Goal: Task Accomplishment & Management: Manage account settings

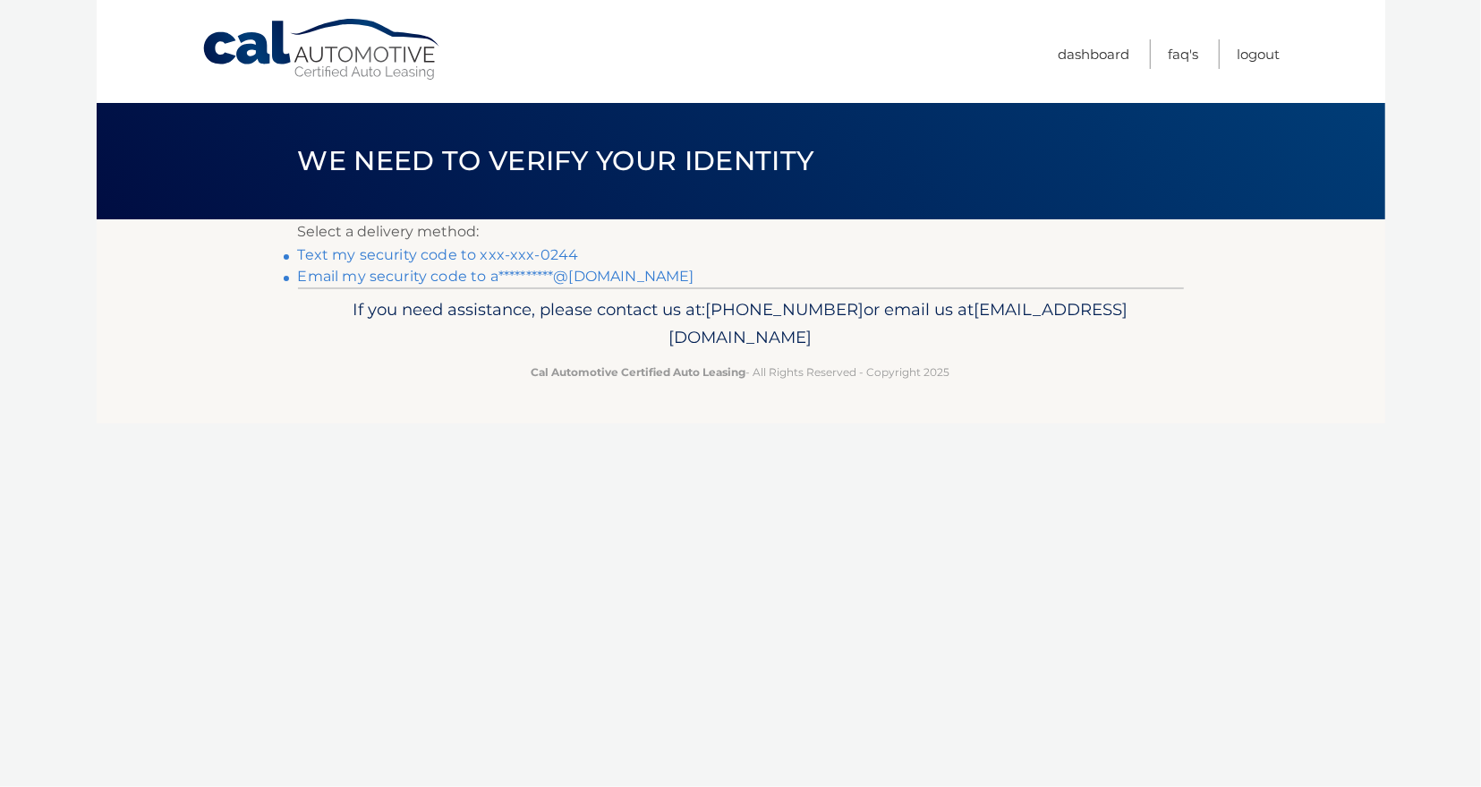
click at [522, 251] on link "Text my security code to xxx-xxx-0244" at bounding box center [438, 254] width 281 height 17
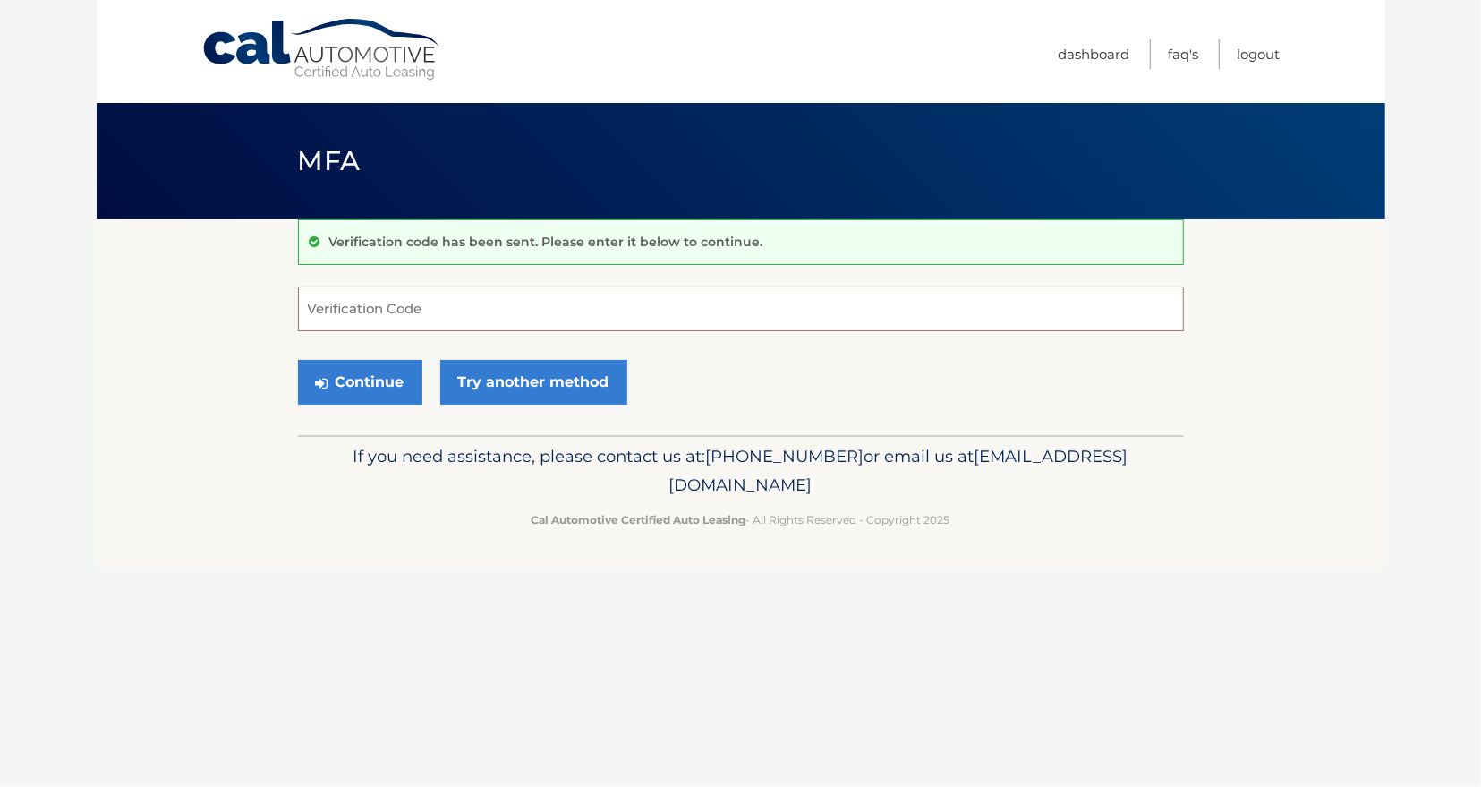
click at [328, 309] on input "Verification Code" at bounding box center [741, 308] width 886 height 45
type input "335806"
click at [397, 383] on button "Continue" at bounding box center [360, 382] width 124 height 45
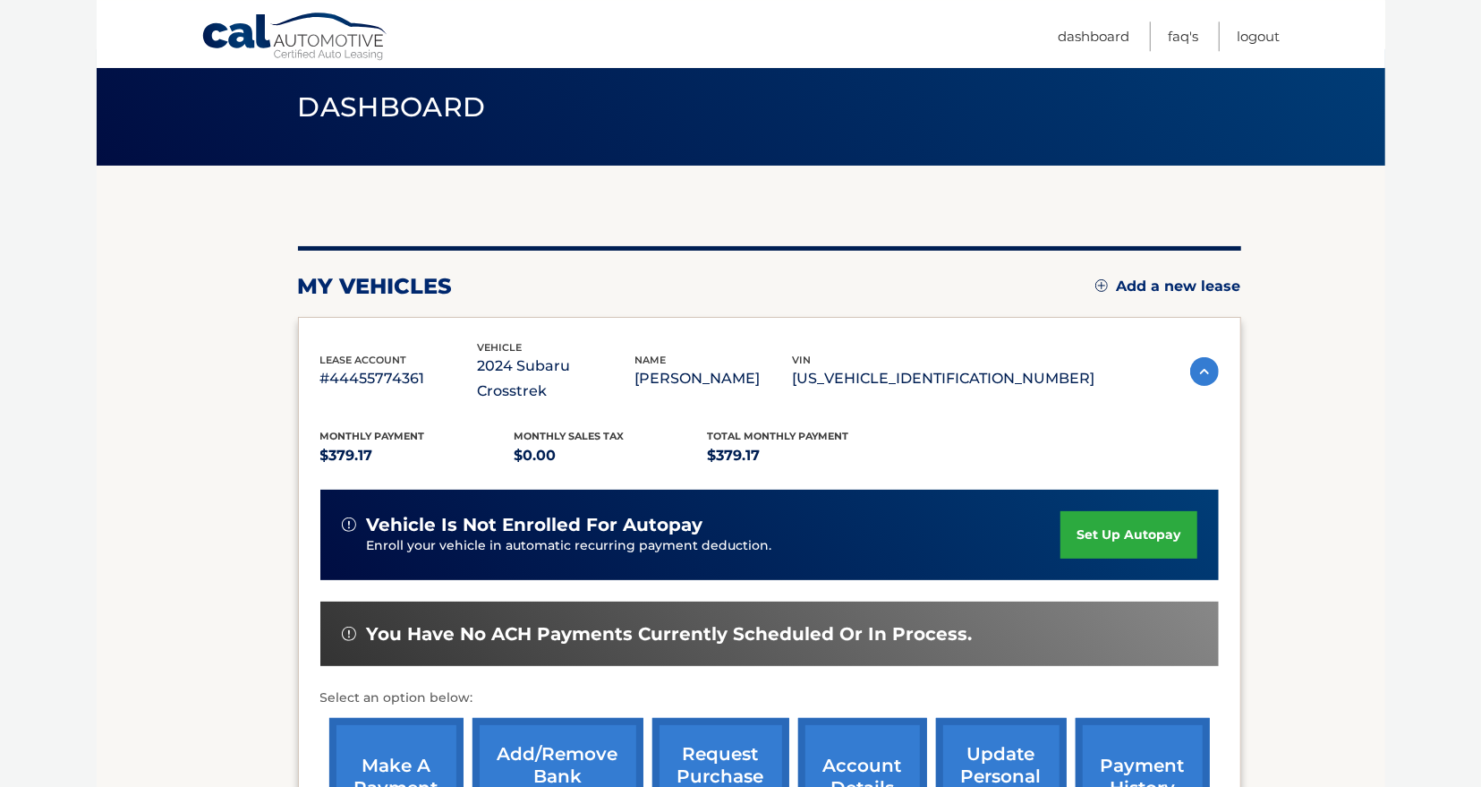
scroll to position [279, 0]
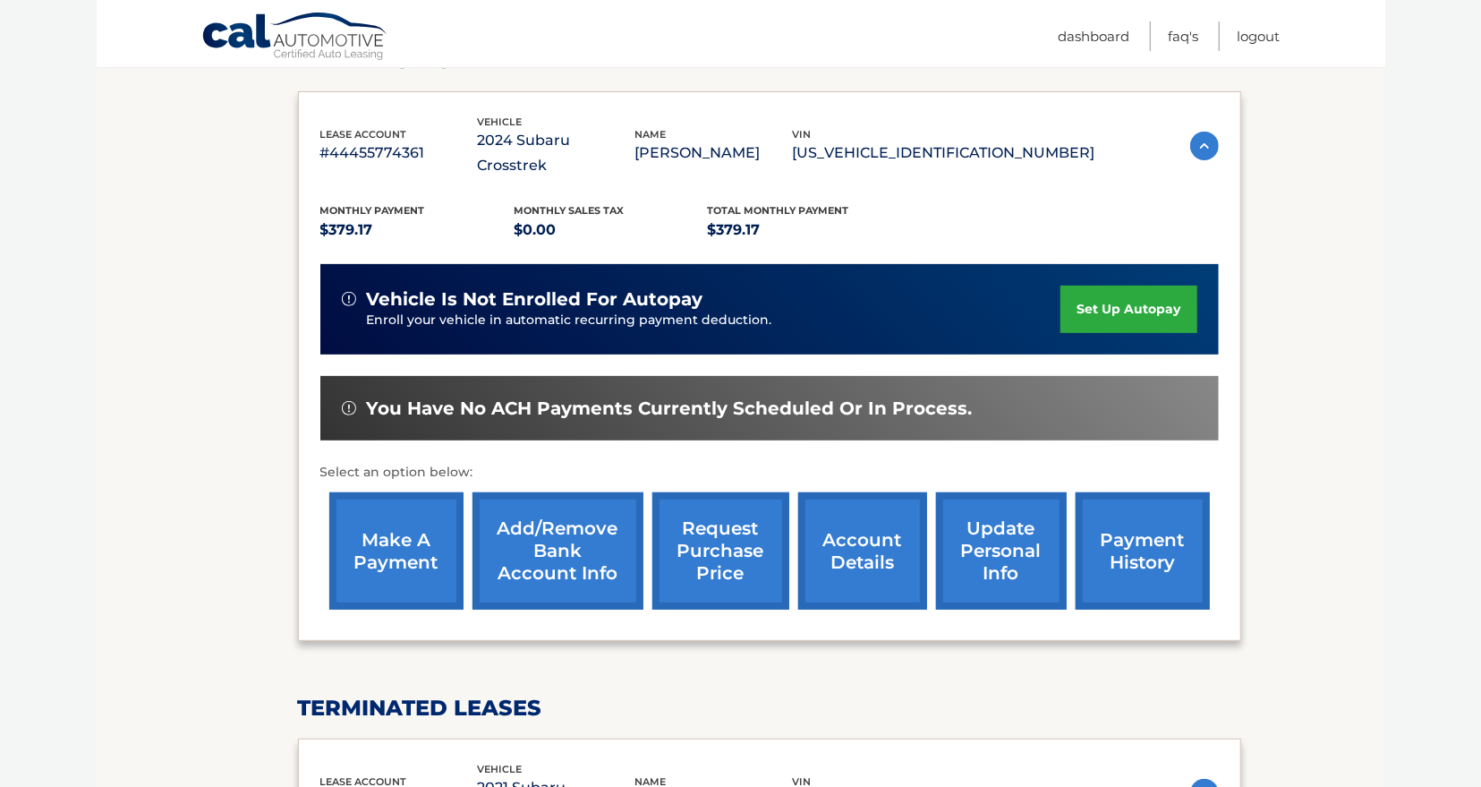
click at [395, 534] on link "make a payment" at bounding box center [396, 550] width 134 height 117
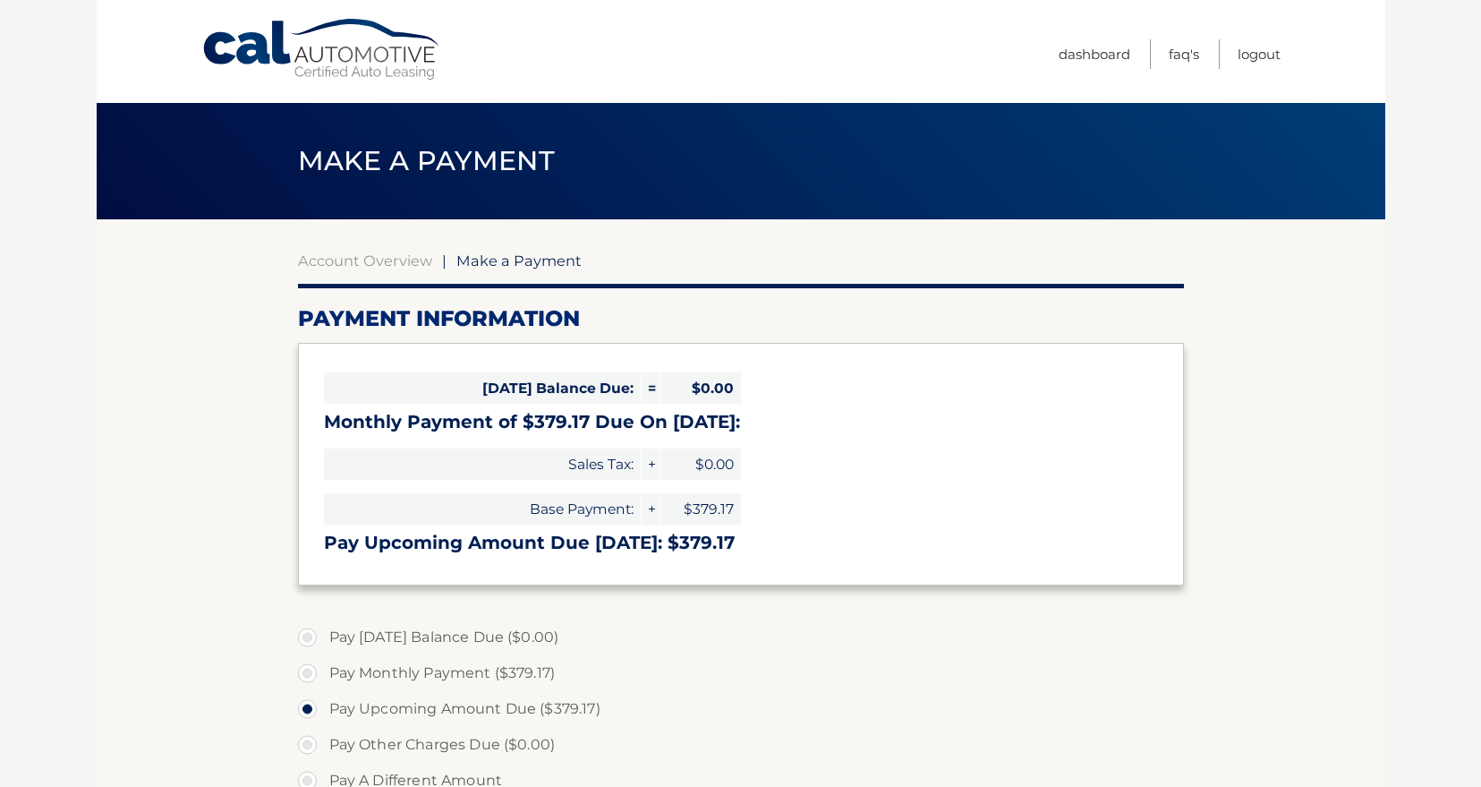
select select "YjBjYTM4MDItYTJlMi00NTk4LTk2YWUtNTkyNjAwOGYxMDBm"
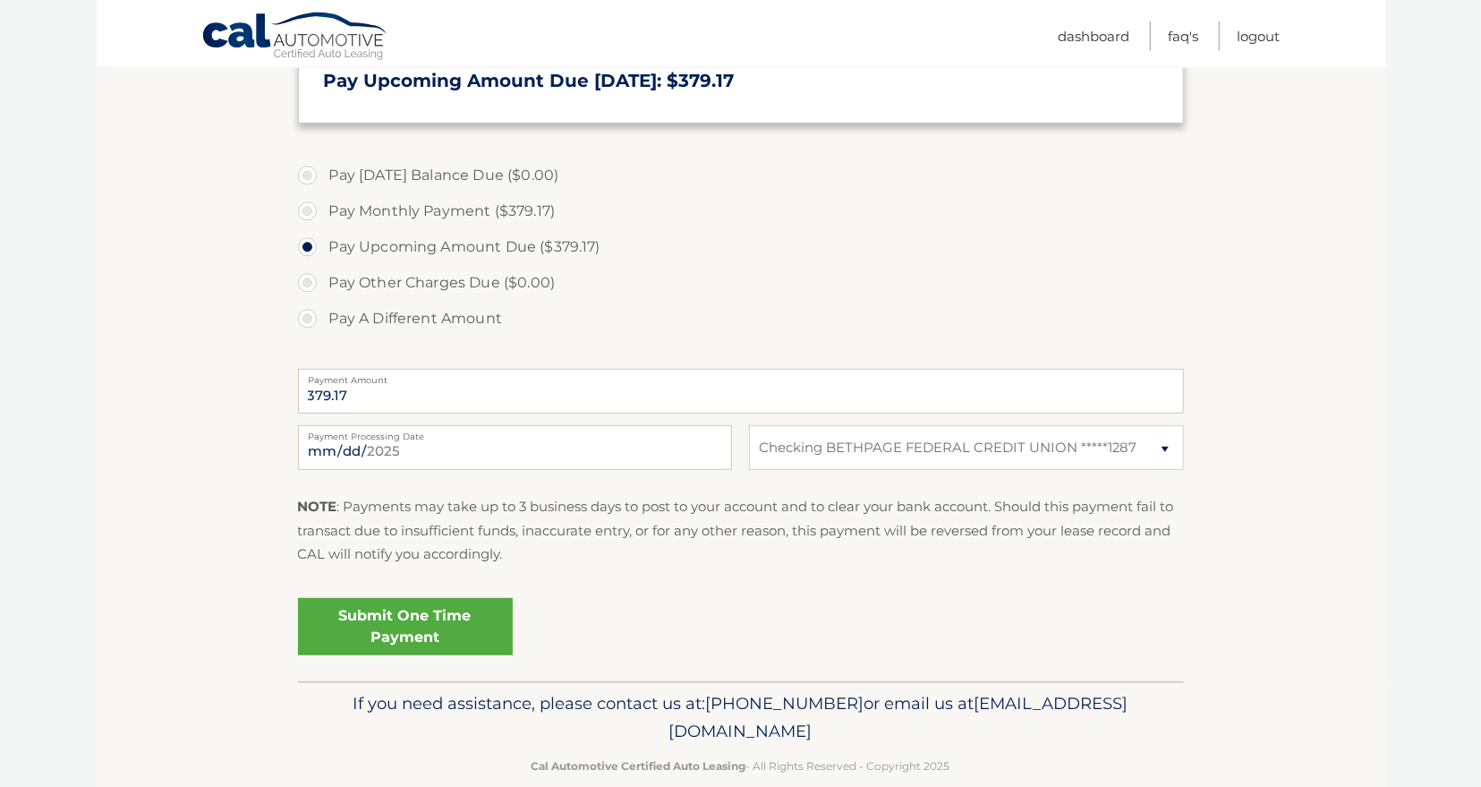
scroll to position [465, 0]
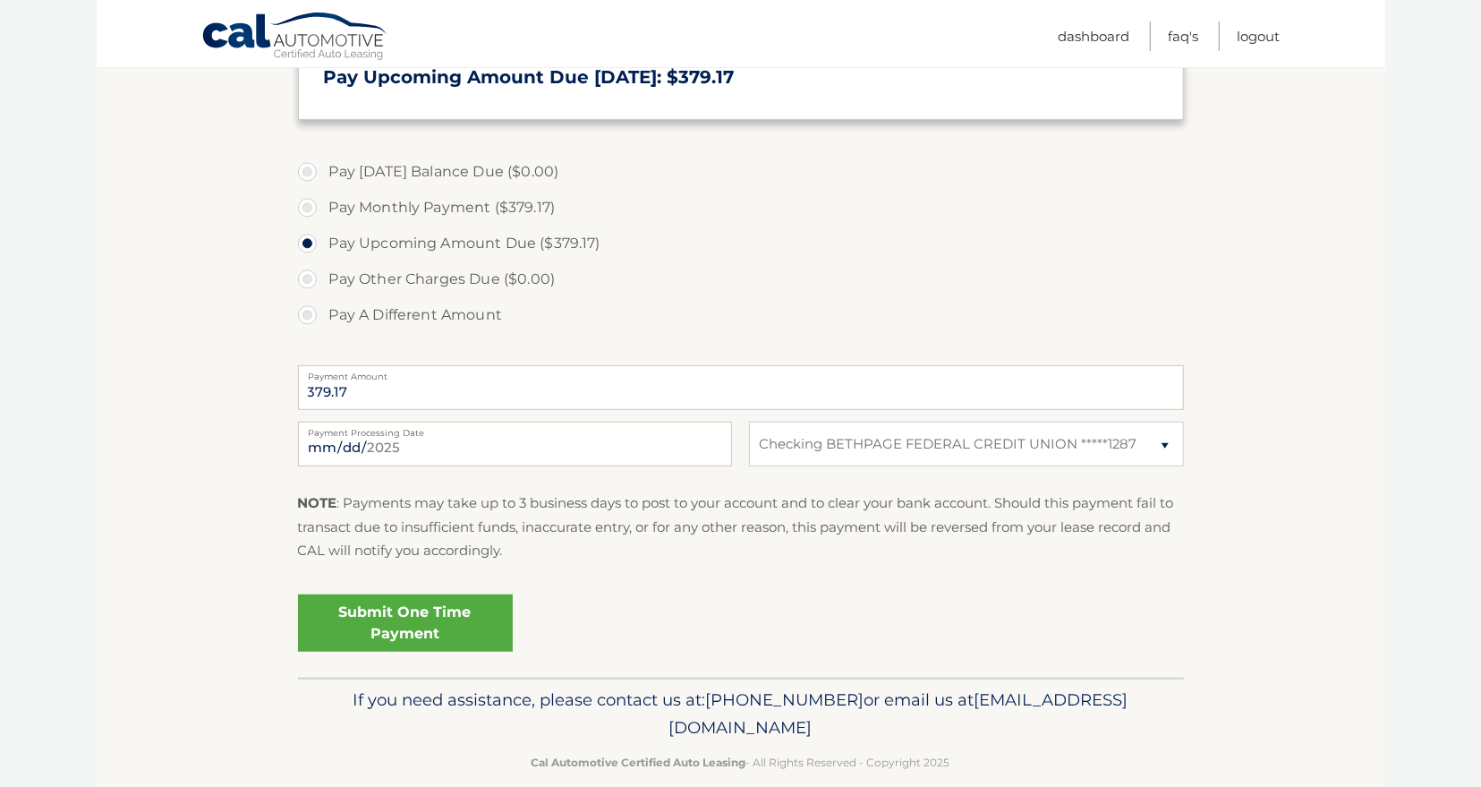
click at [389, 614] on link "Submit One Time Payment" at bounding box center [405, 622] width 215 height 57
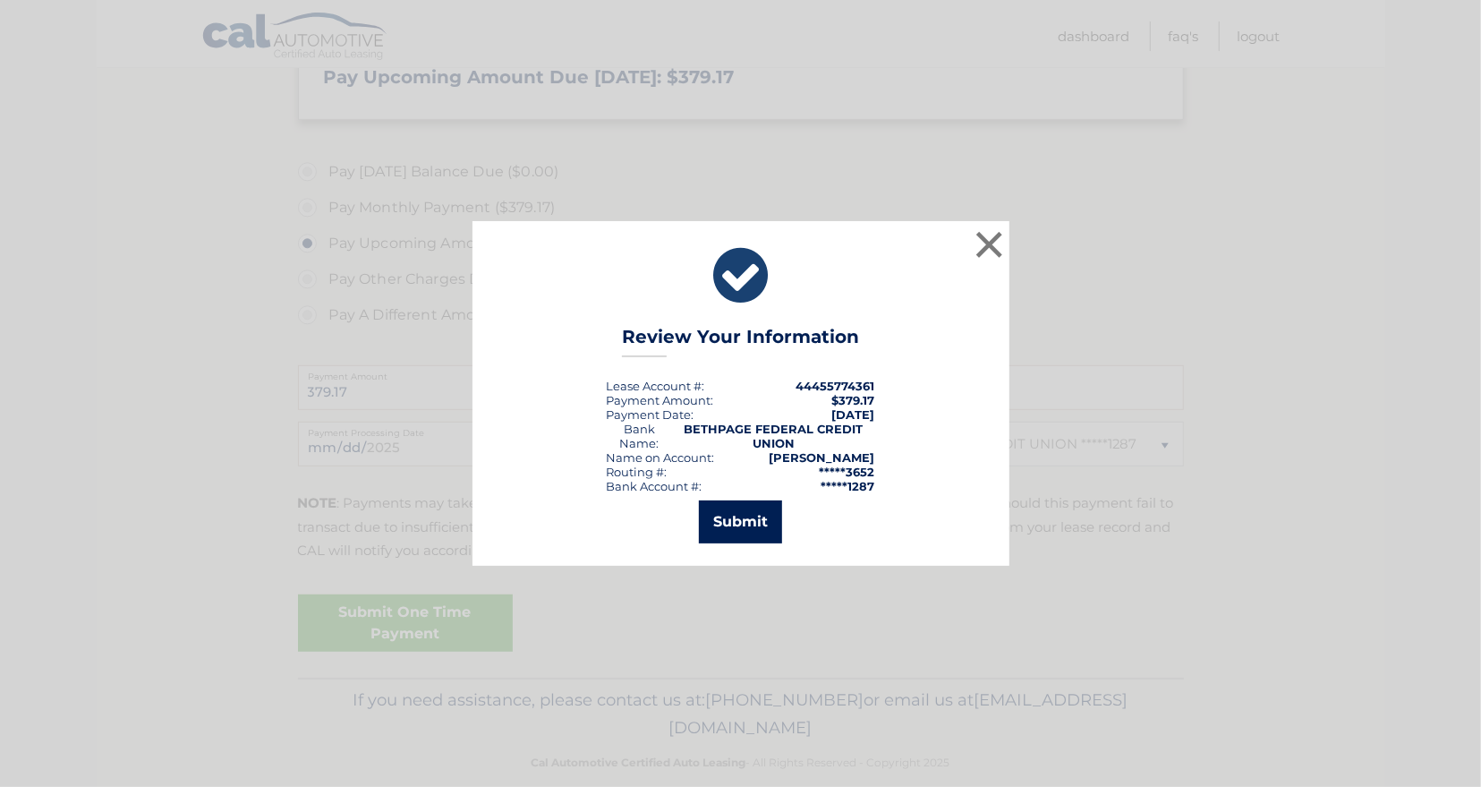
click at [726, 516] on button "Submit" at bounding box center [740, 521] width 83 height 43
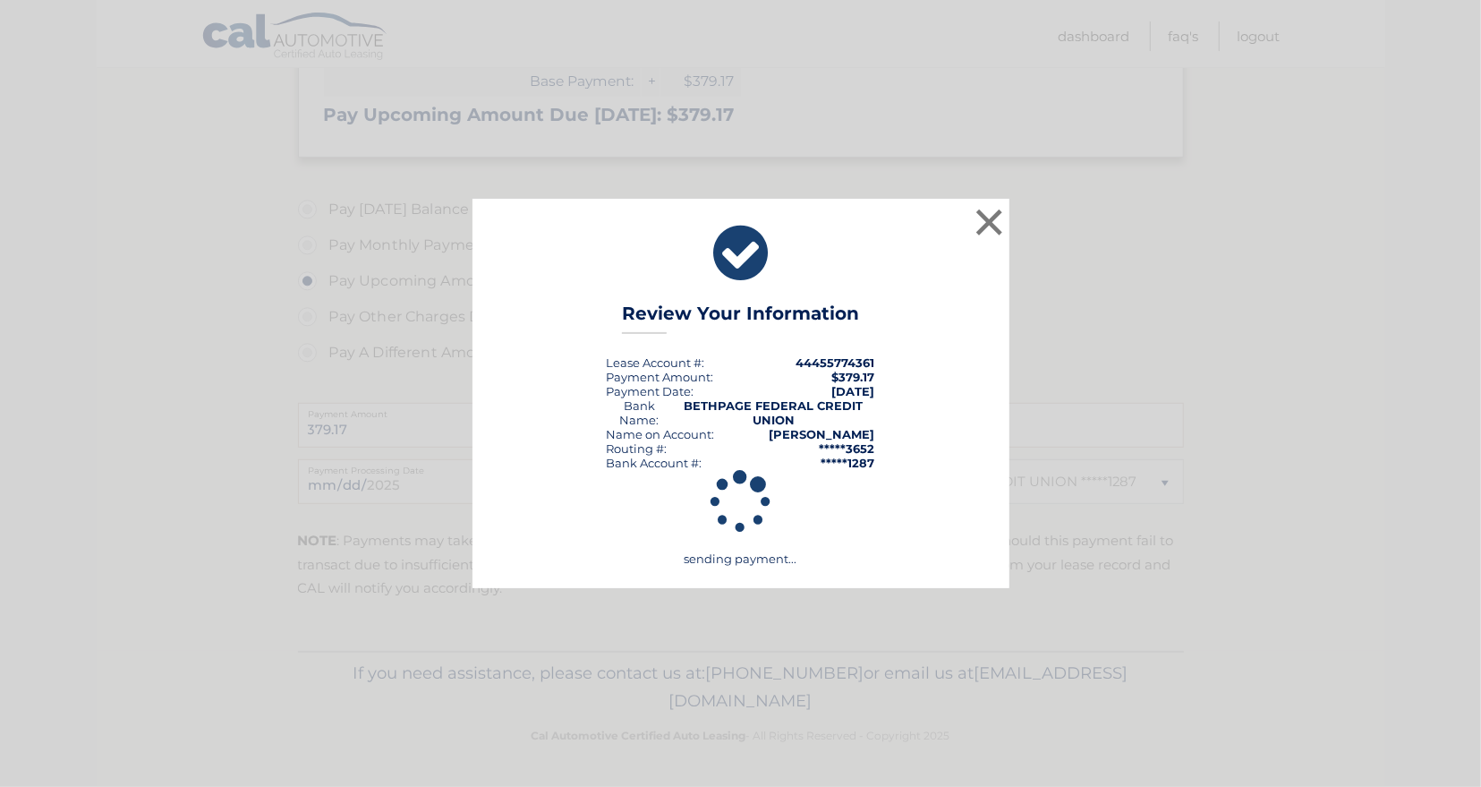
scroll to position [426, 0]
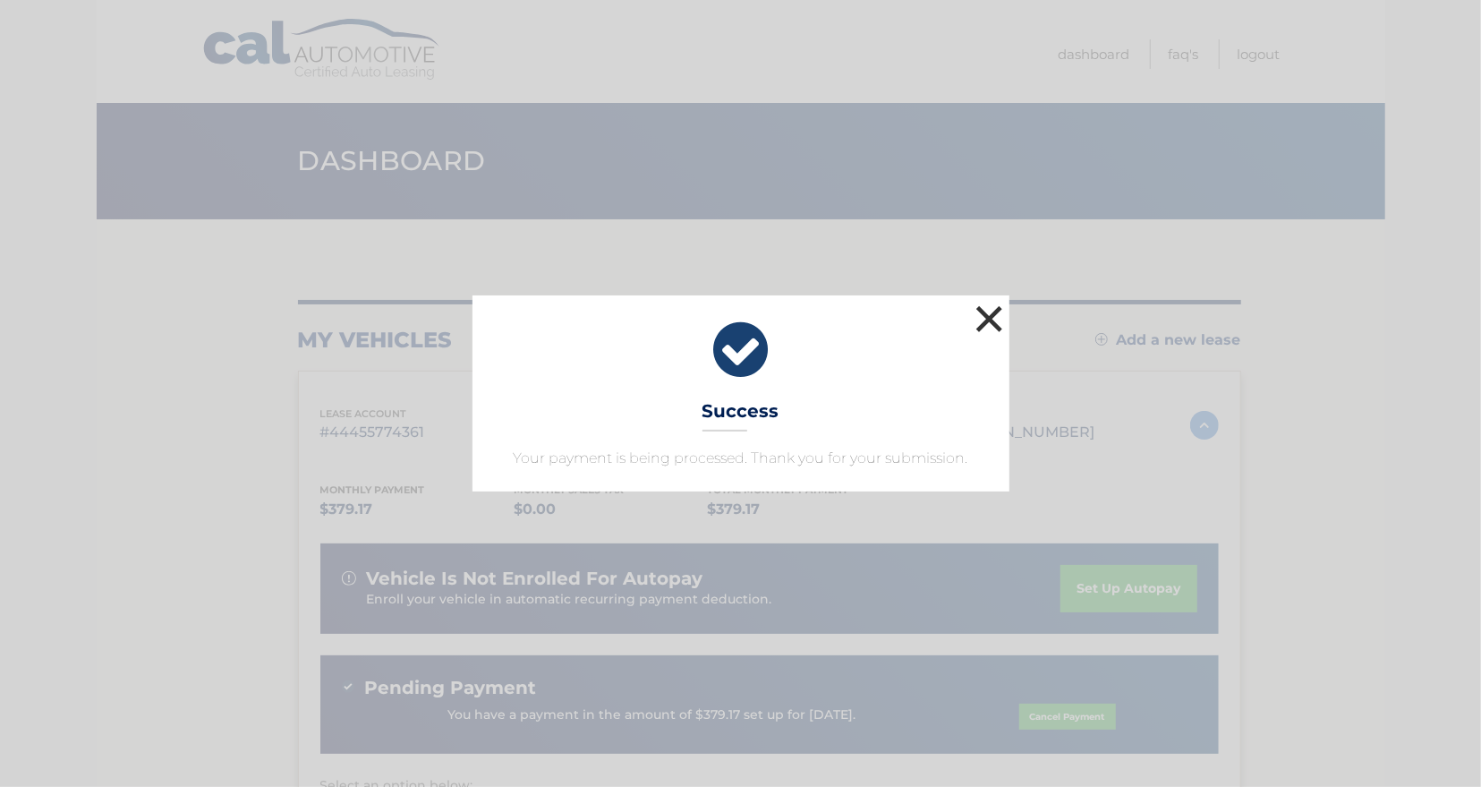
click at [989, 316] on button "×" at bounding box center [990, 319] width 36 height 36
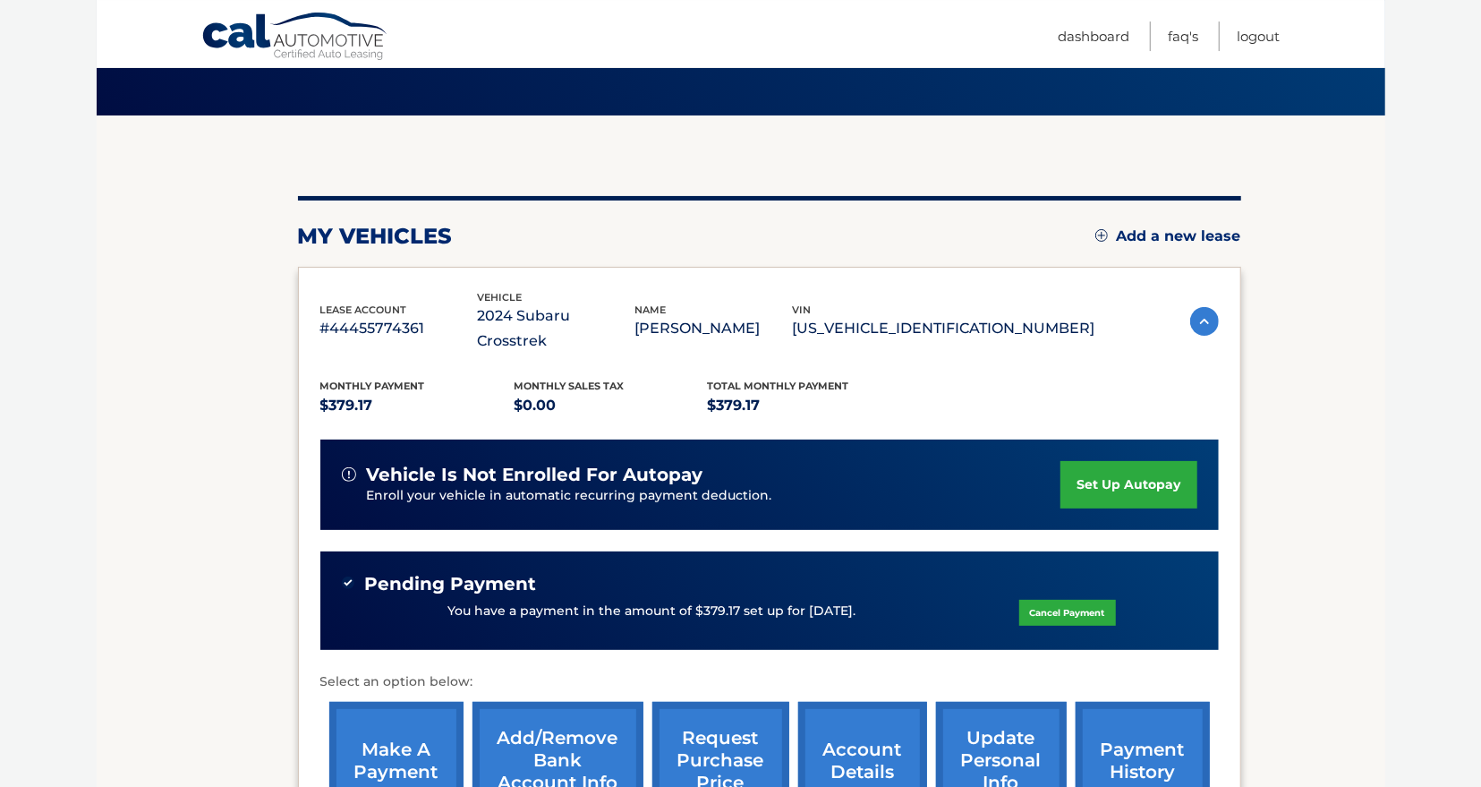
scroll to position [93, 0]
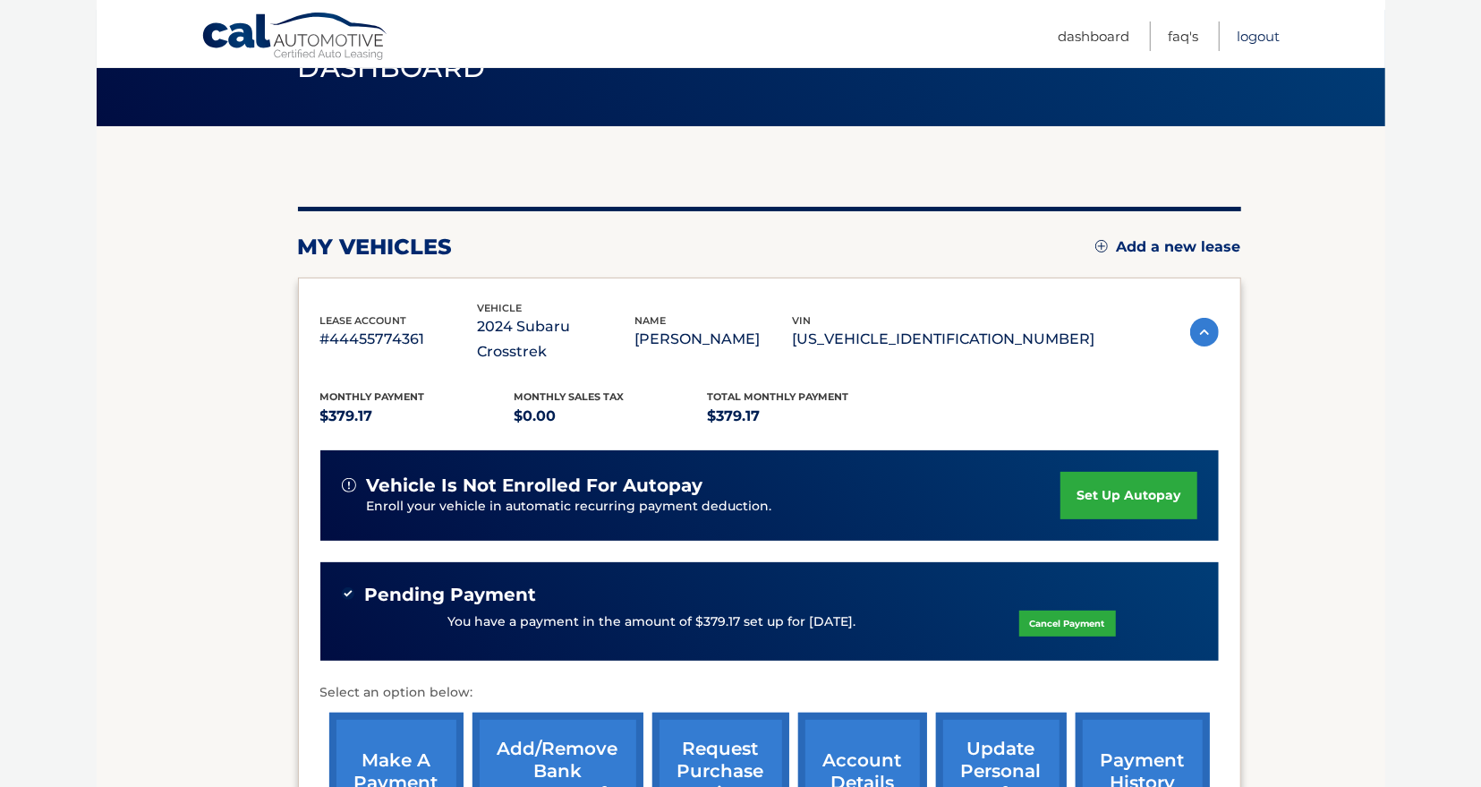
click at [1261, 34] on link "Logout" at bounding box center [1259, 36] width 43 height 30
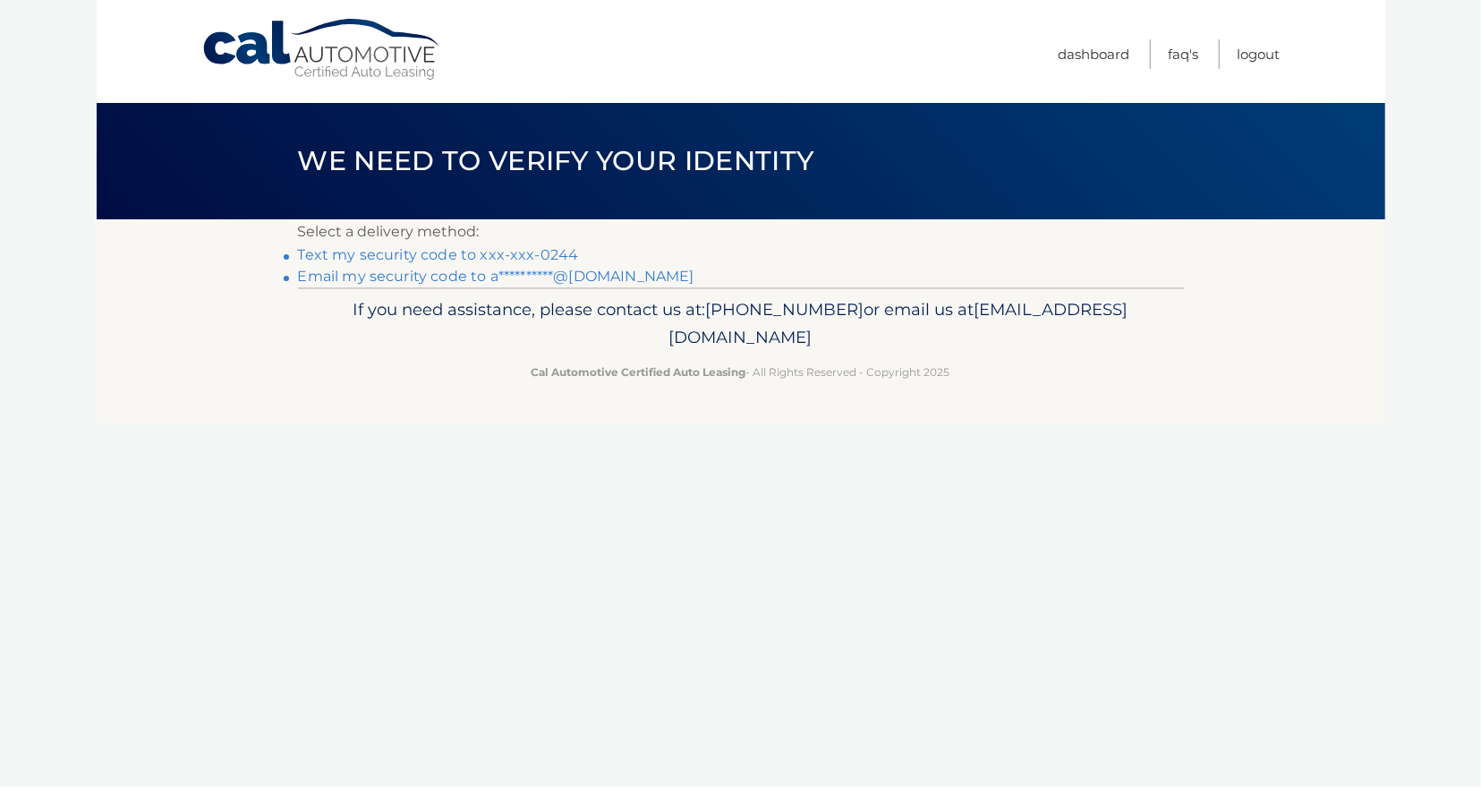
click at [413, 251] on link "Text my security code to xxx-xxx-0244" at bounding box center [438, 254] width 281 height 17
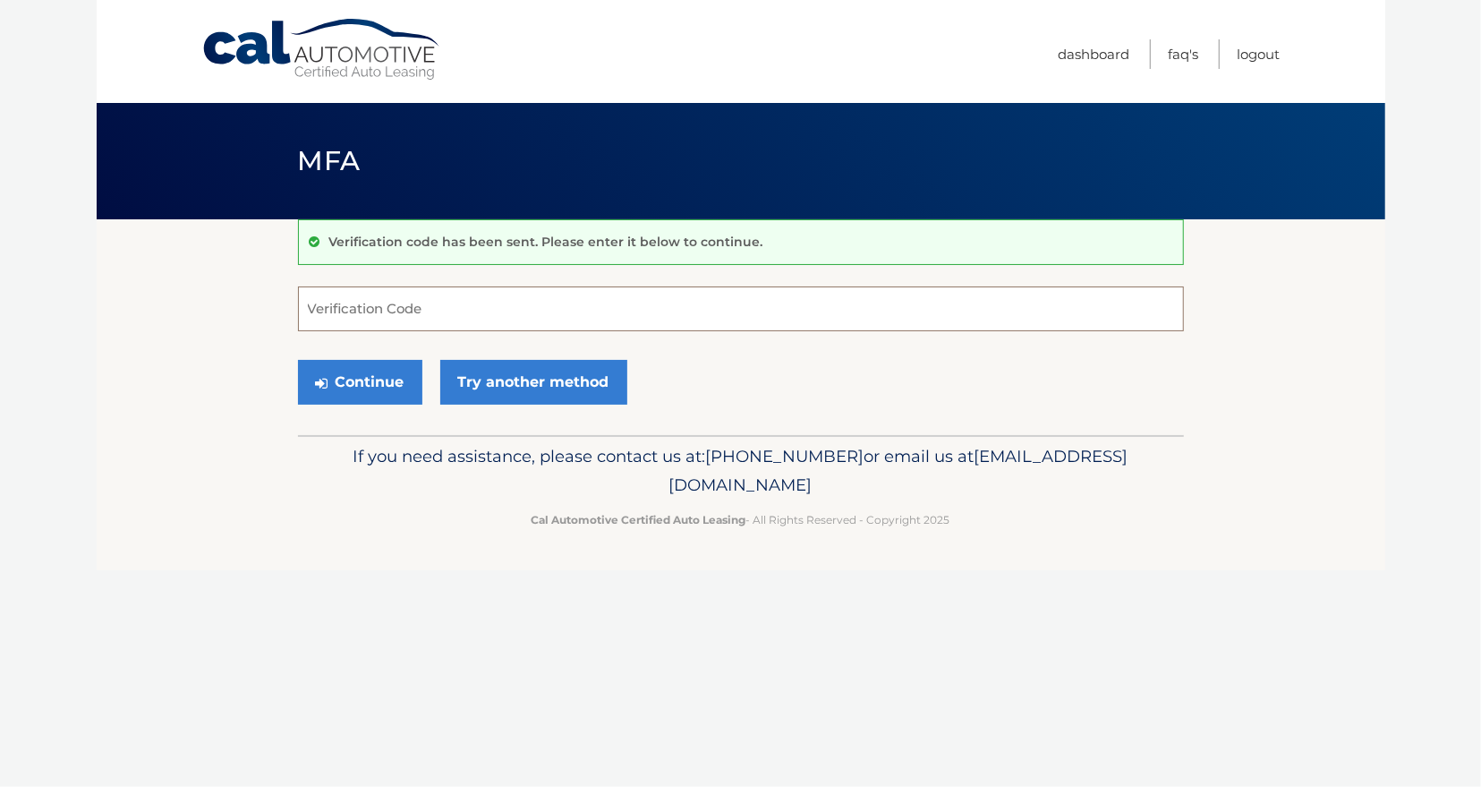
click at [414, 302] on input "Verification Code" at bounding box center [741, 308] width 886 height 45
type input "557106"
click at [380, 379] on button "Continue" at bounding box center [360, 382] width 124 height 45
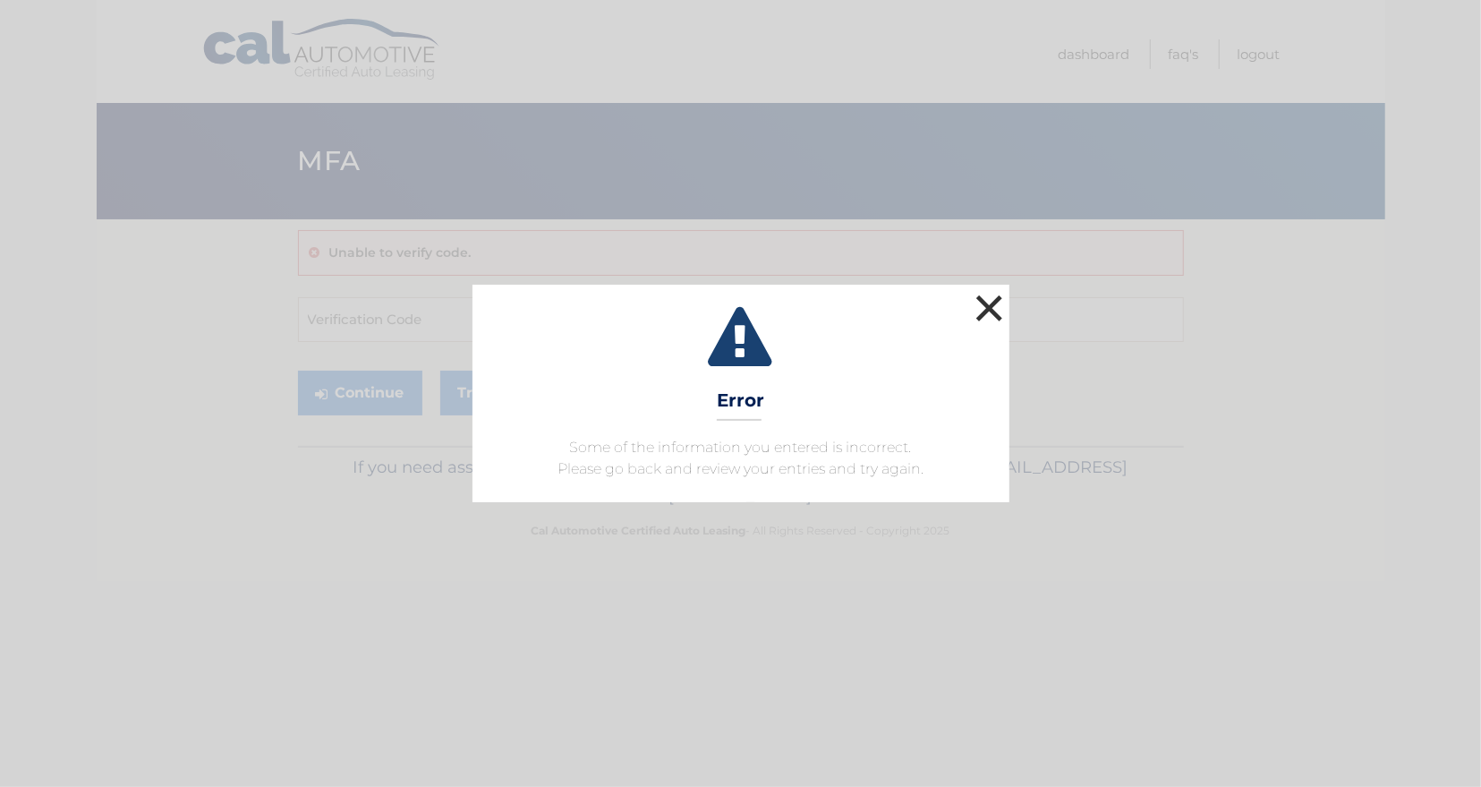
click at [991, 310] on button "×" at bounding box center [990, 308] width 36 height 36
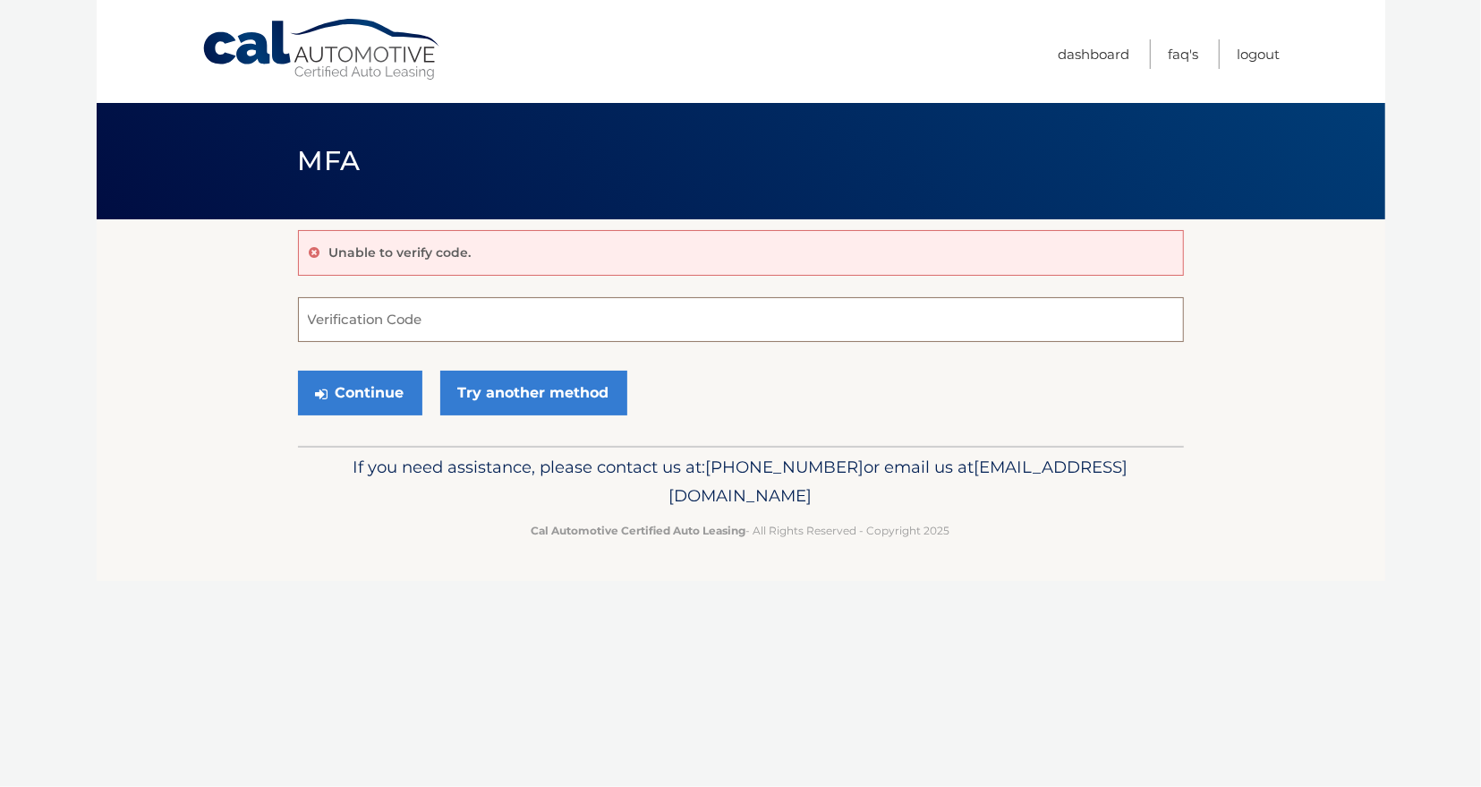
click at [325, 316] on input "Verification Code" at bounding box center [741, 319] width 886 height 45
type input "557016"
click at [366, 389] on button "Continue" at bounding box center [360, 393] width 124 height 45
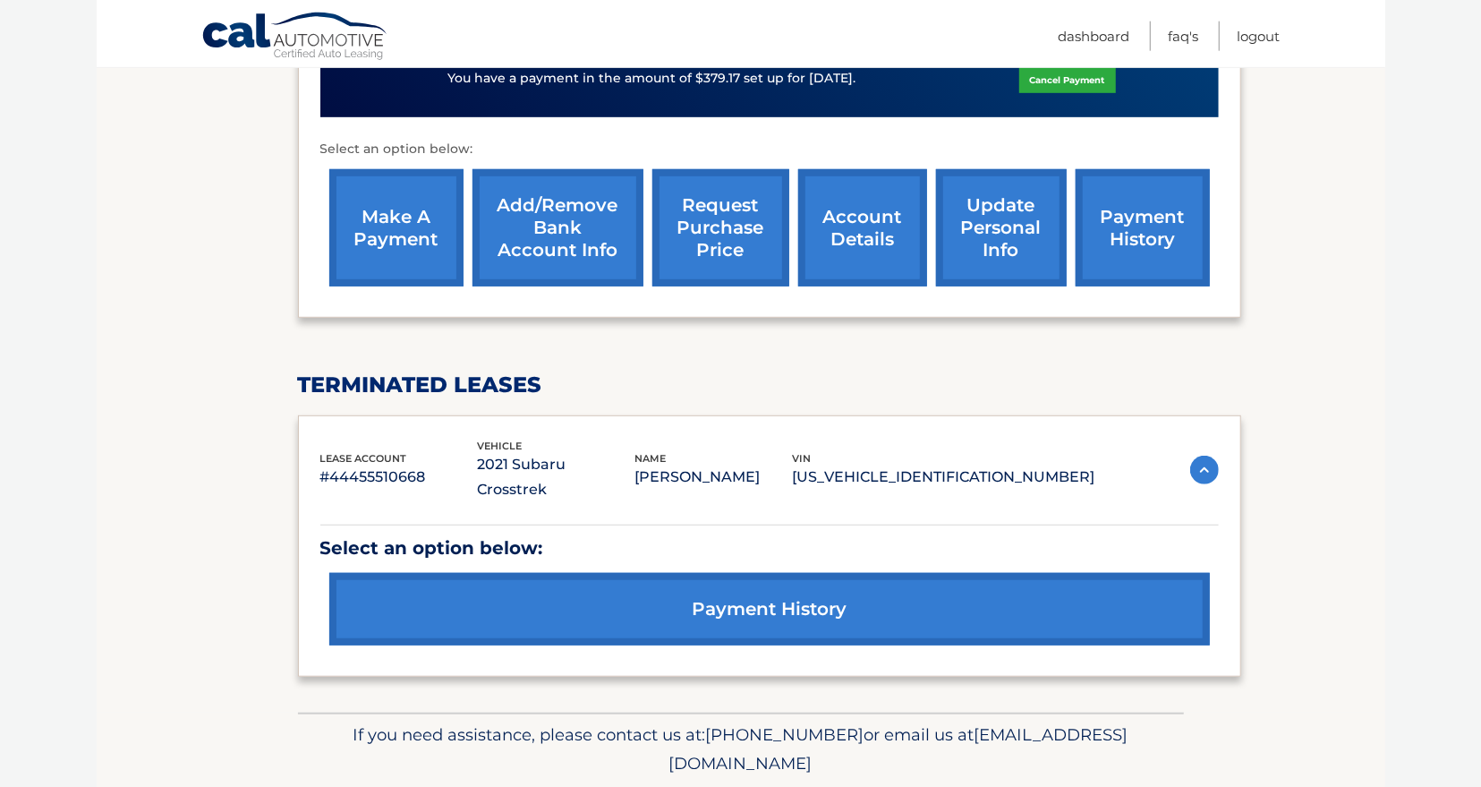
scroll to position [652, 0]
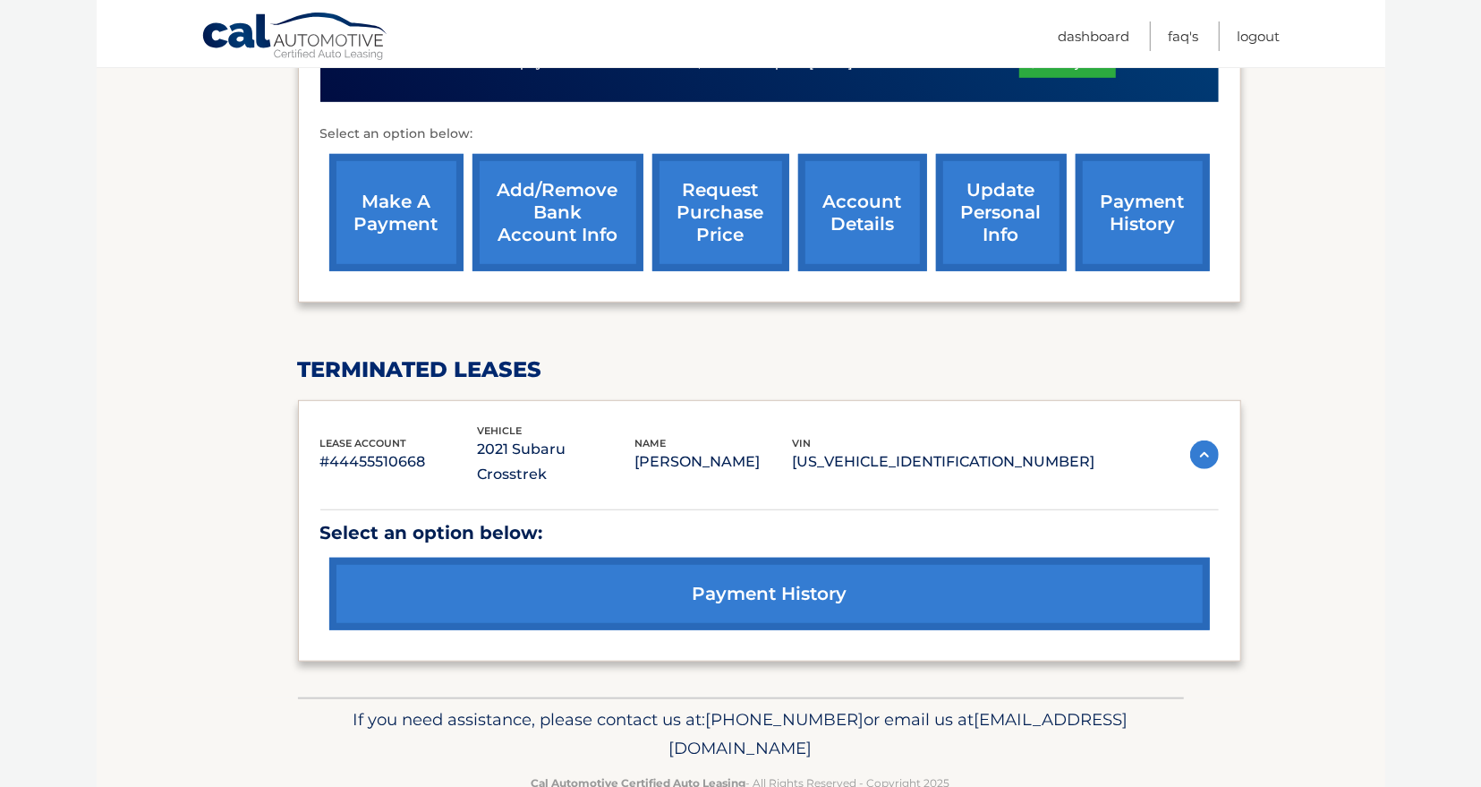
click at [943, 209] on link "update personal info" at bounding box center [1001, 212] width 131 height 117
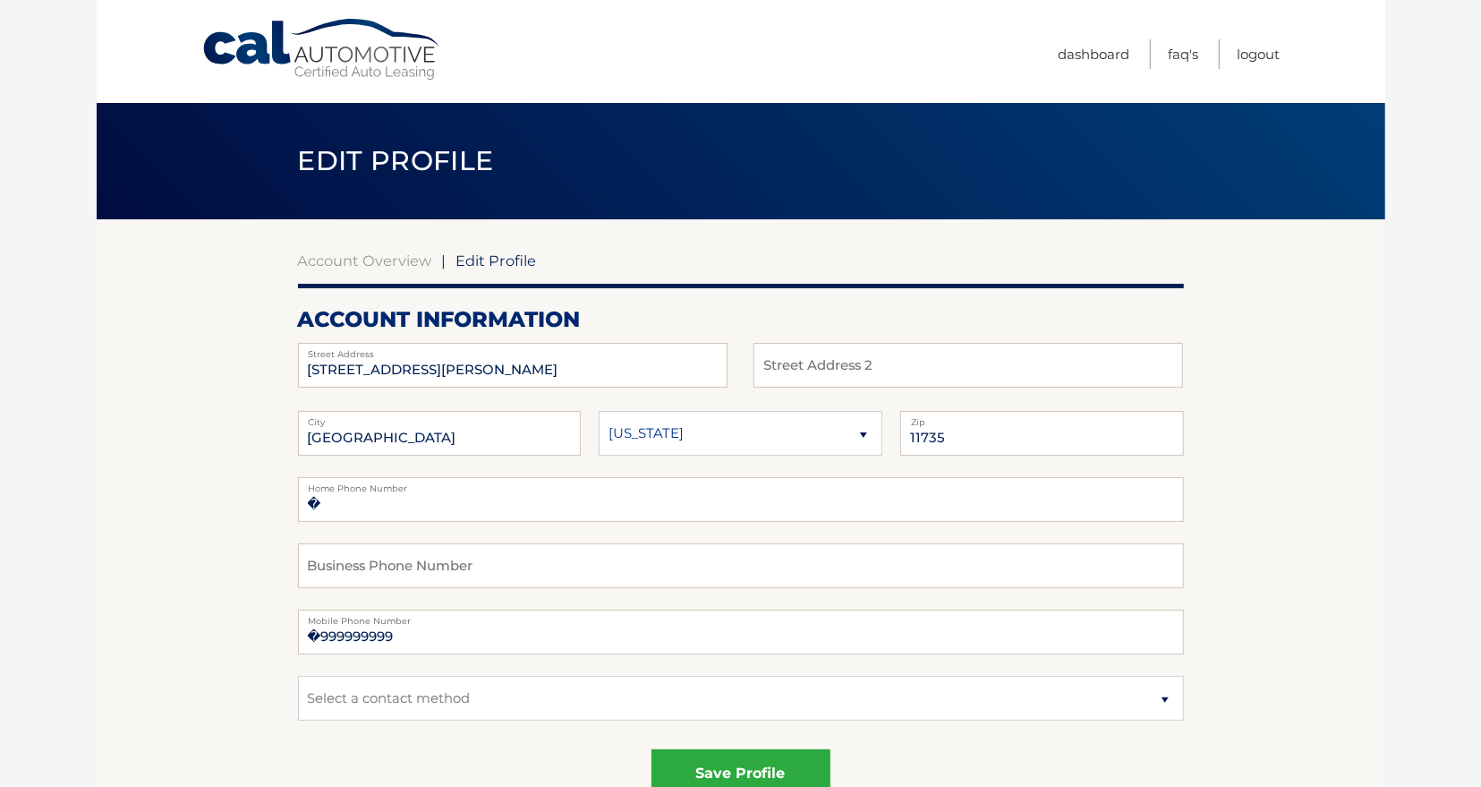
click at [482, 259] on span "Edit Profile" at bounding box center [496, 260] width 81 height 18
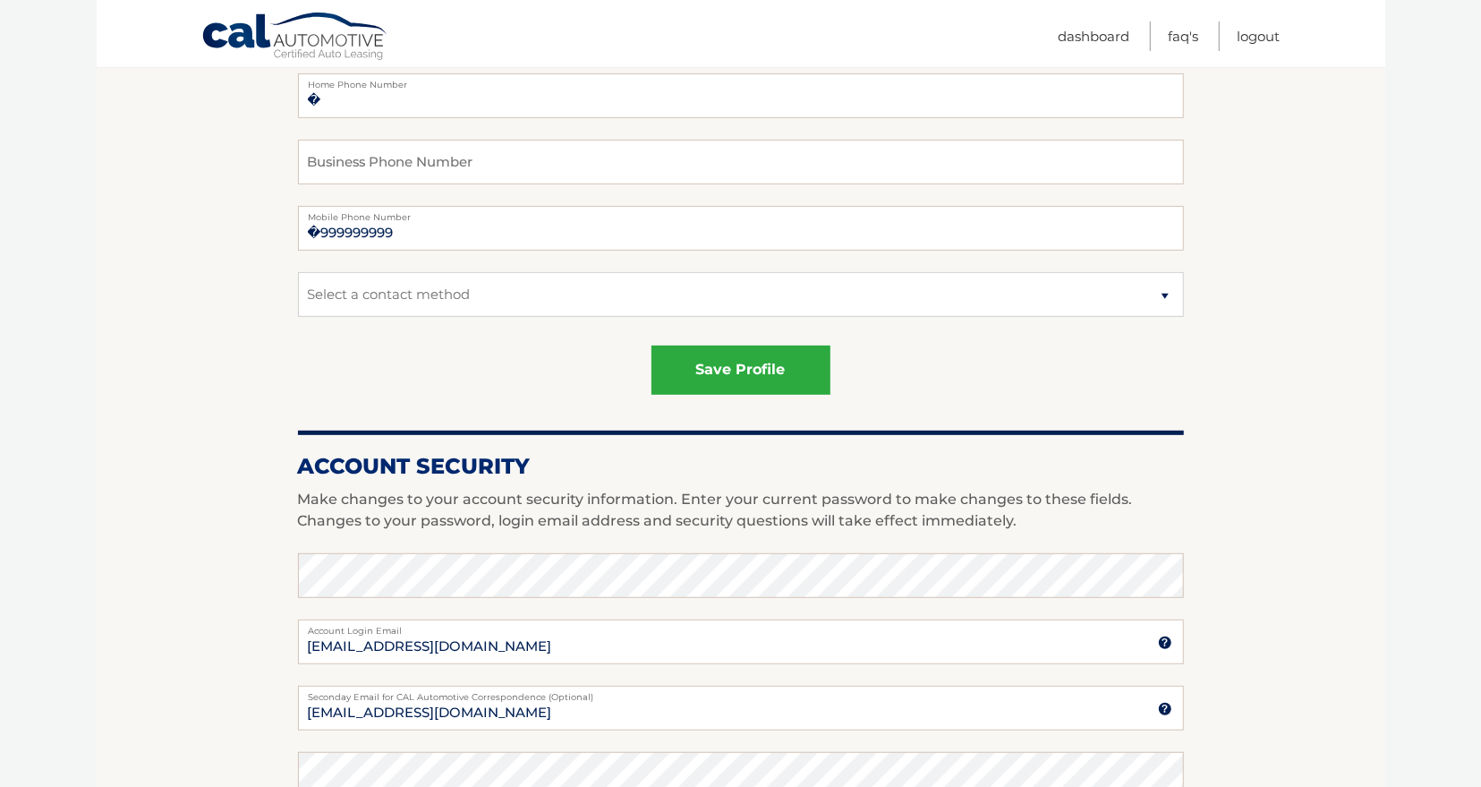
scroll to position [186, 0]
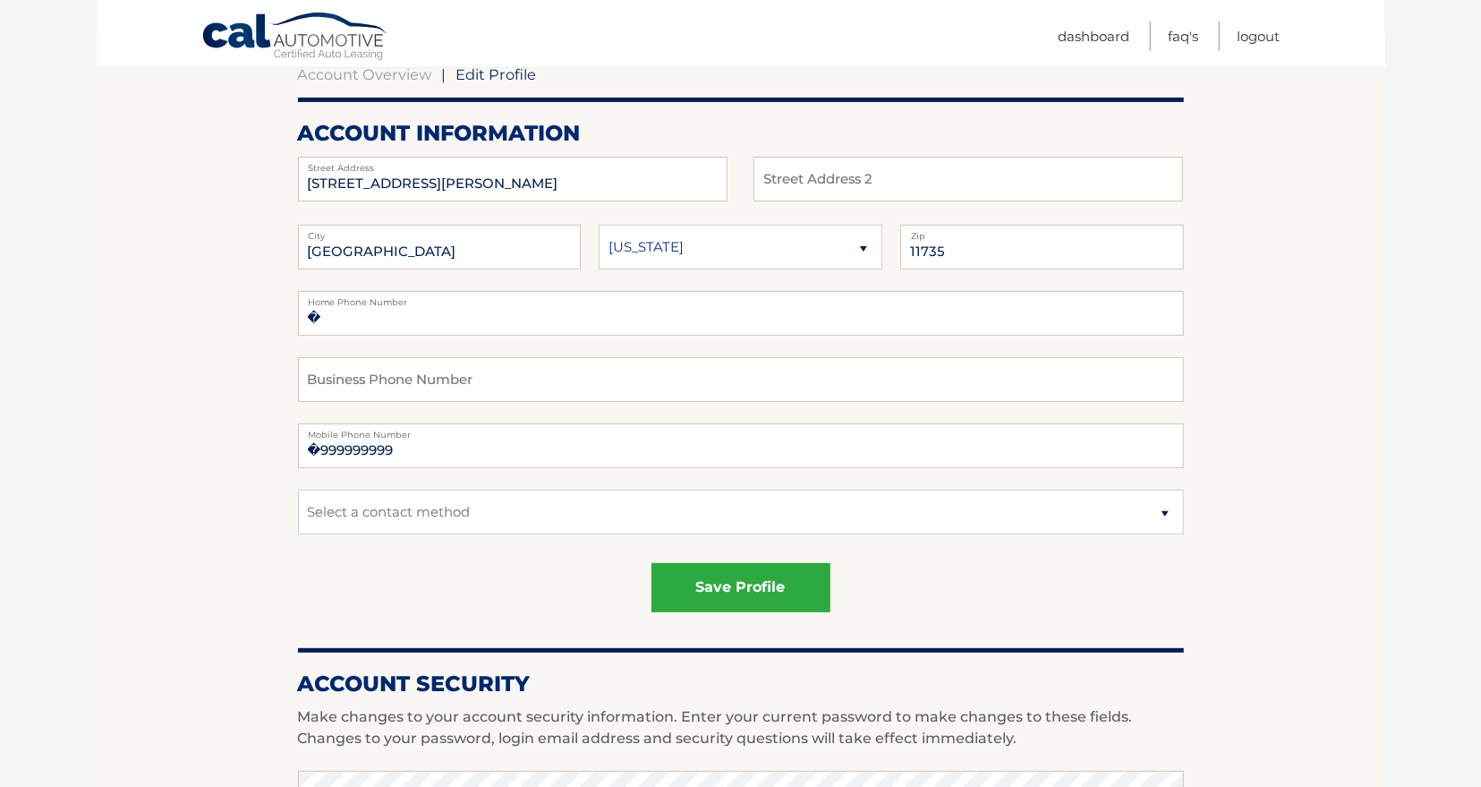
click at [478, 71] on span "Edit Profile" at bounding box center [496, 74] width 81 height 18
click at [438, 177] on input "[STREET_ADDRESS][PERSON_NAME]" at bounding box center [513, 179] width 430 height 45
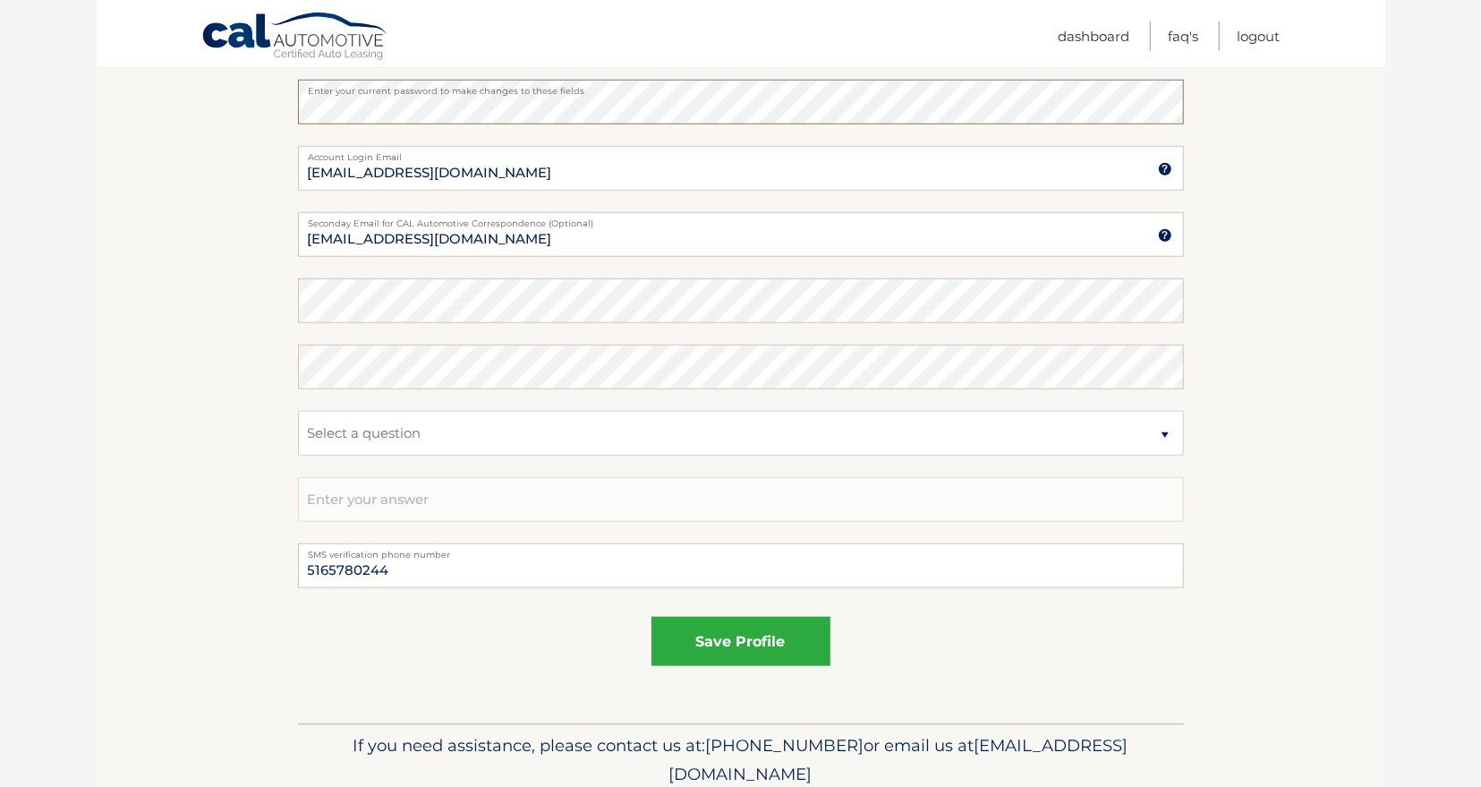
scroll to position [931, 0]
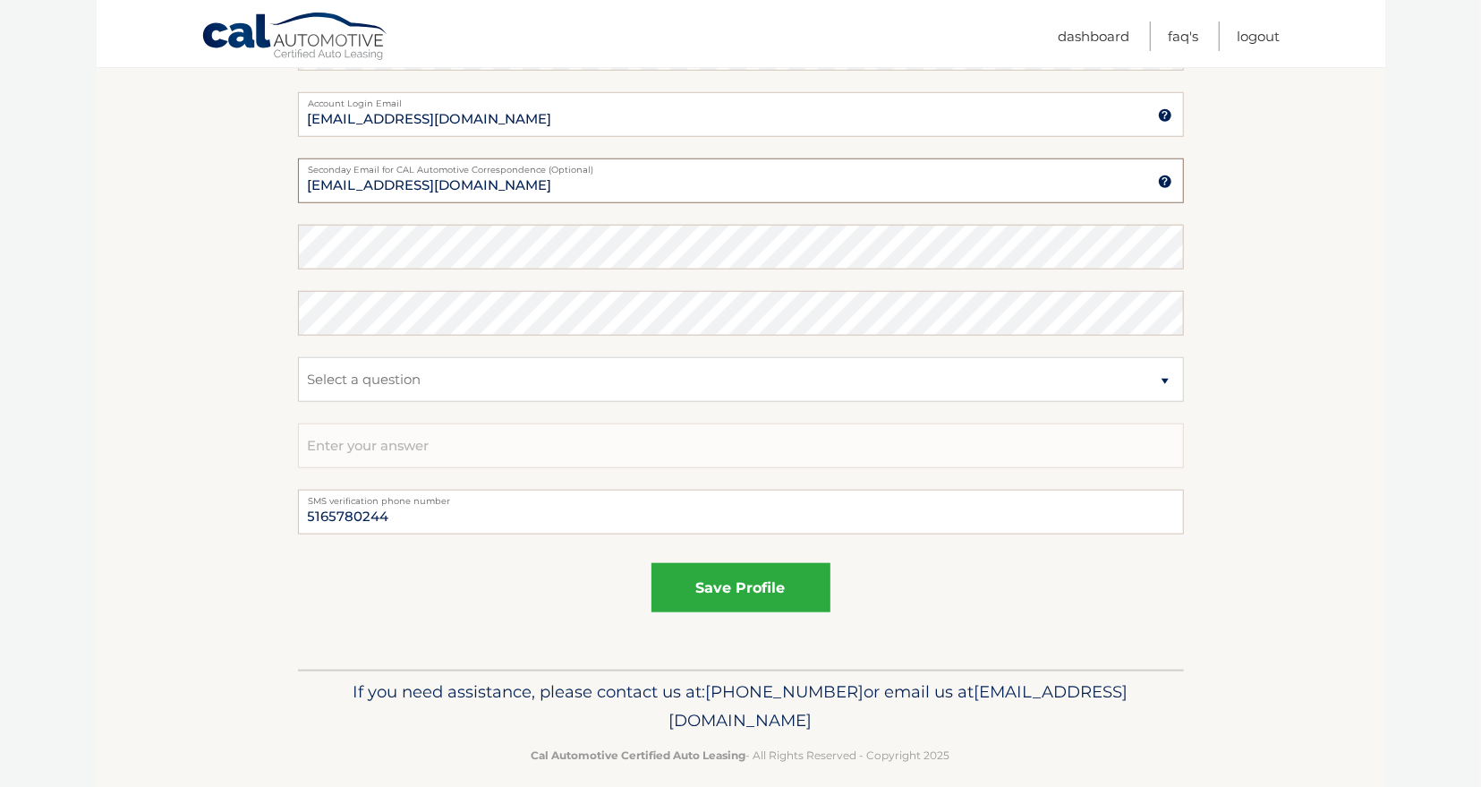
drag, startPoint x: 488, startPoint y: 186, endPoint x: 299, endPoint y: 200, distance: 189.3
click at [299, 200] on input "asgenerals@optimum.net" at bounding box center [741, 180] width 886 height 45
type input "asgenerals2@outlook.com"
click at [746, 584] on button "save profile" at bounding box center [741, 587] width 179 height 49
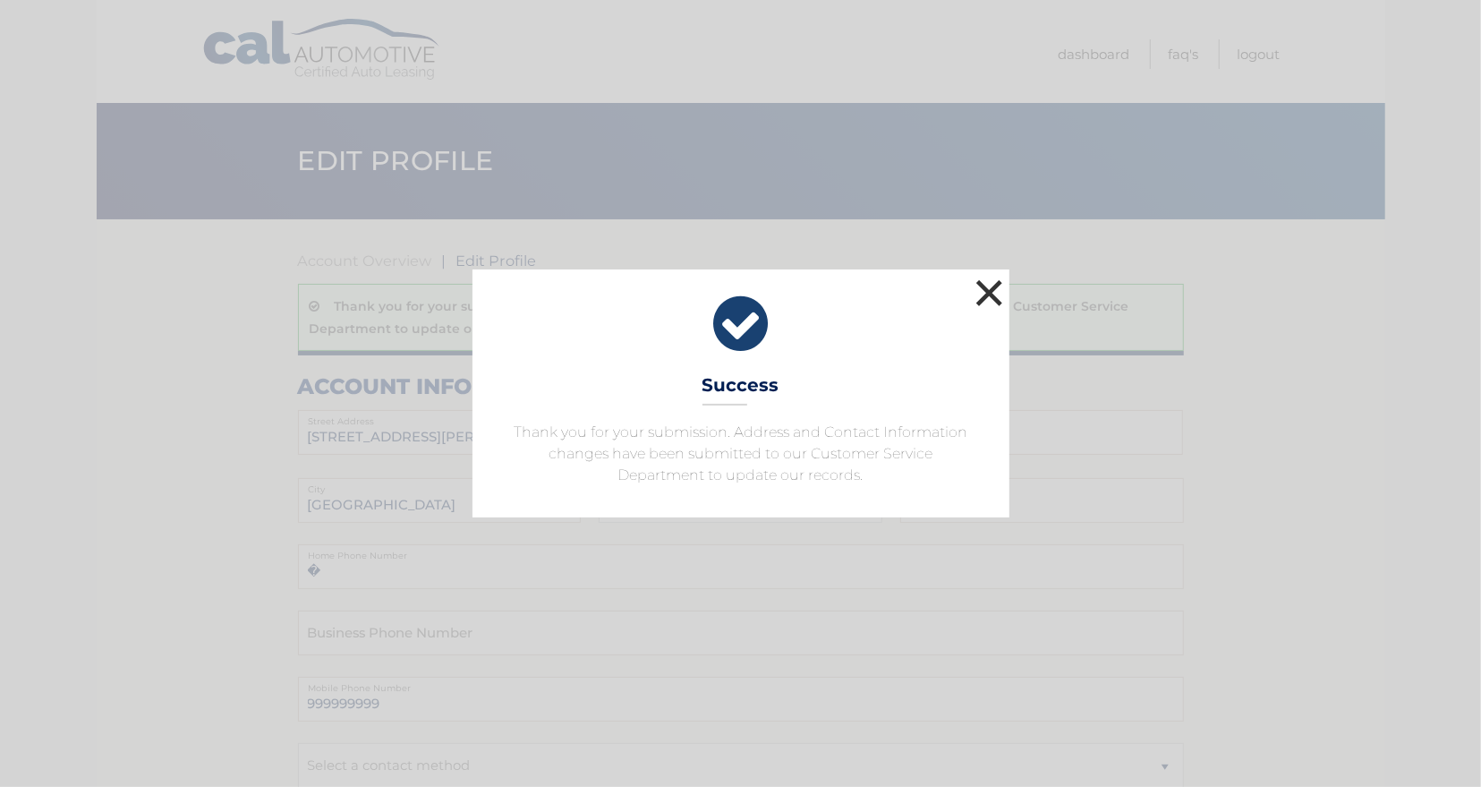
click at [990, 294] on button "×" at bounding box center [990, 293] width 36 height 36
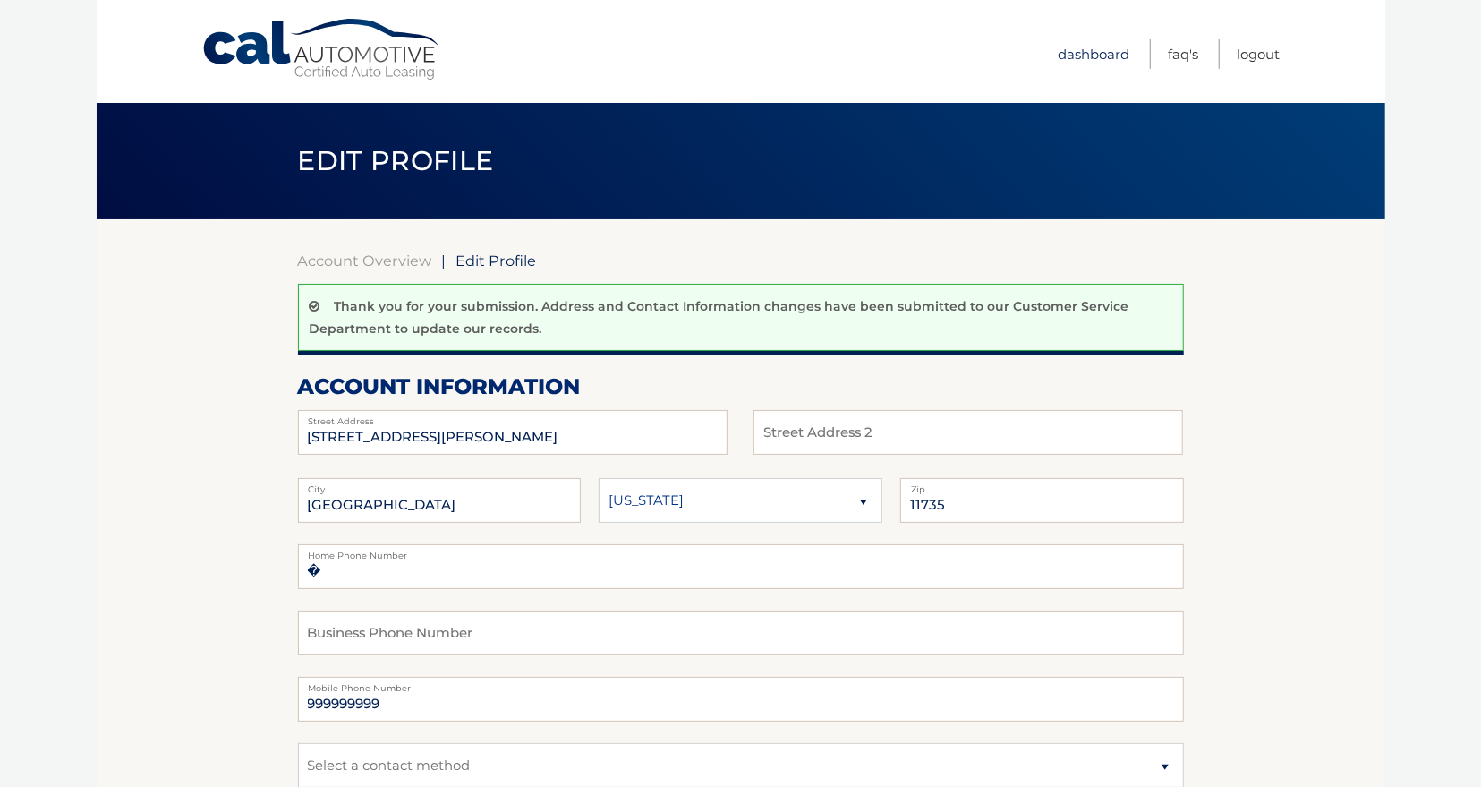
click at [1107, 51] on link "Dashboard" at bounding box center [1095, 54] width 72 height 30
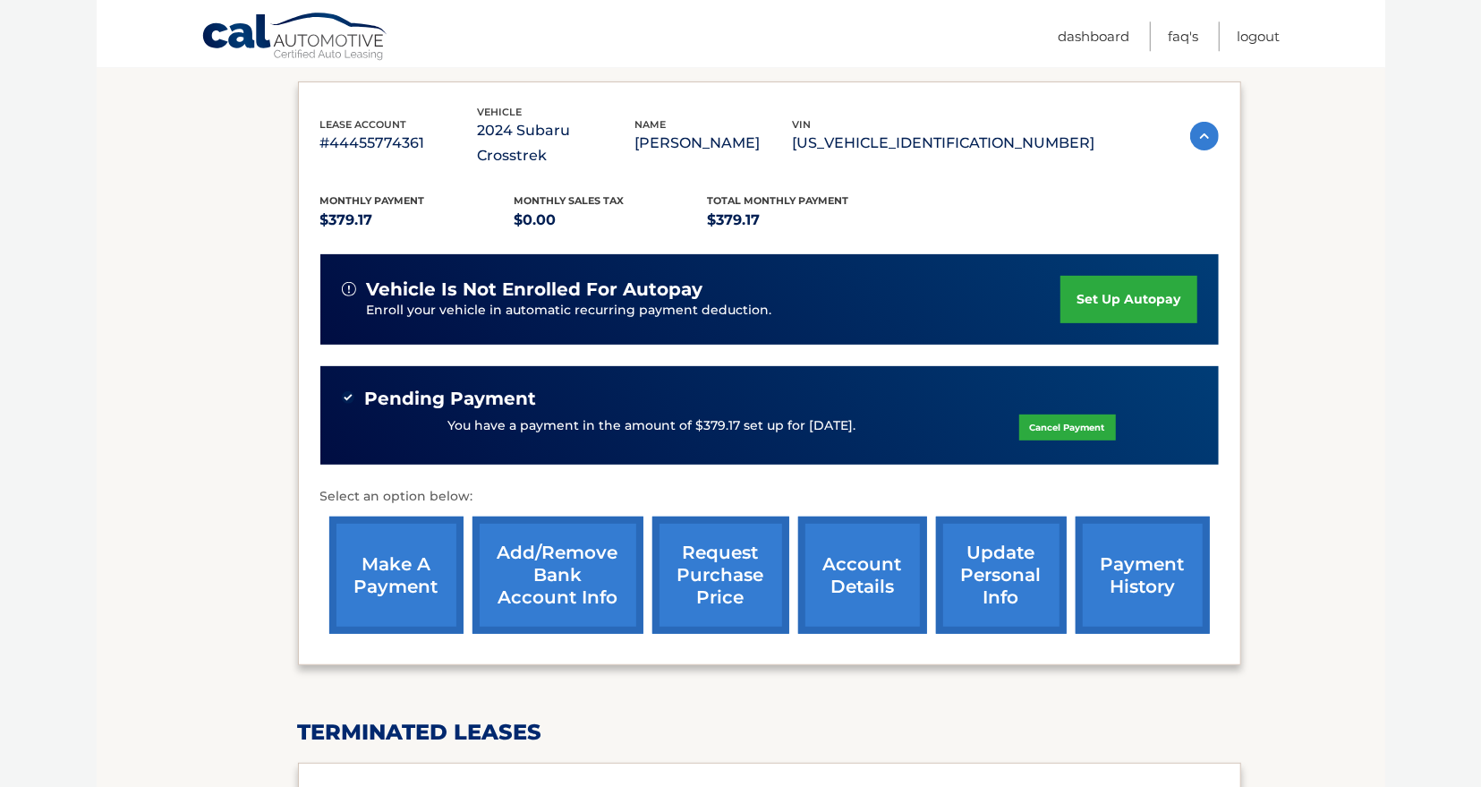
scroll to position [372, 0]
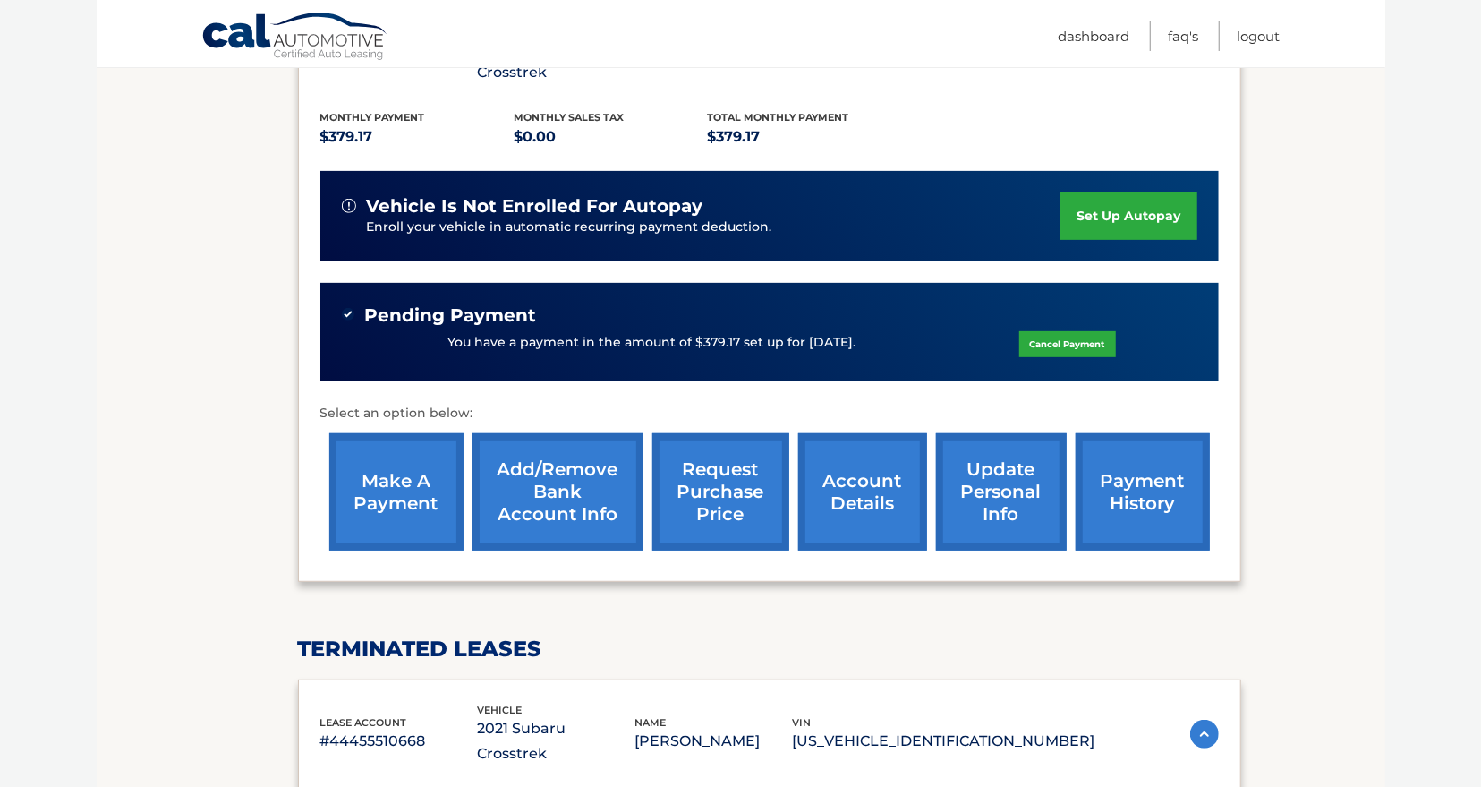
click at [817, 487] on link "account details" at bounding box center [862, 491] width 129 height 117
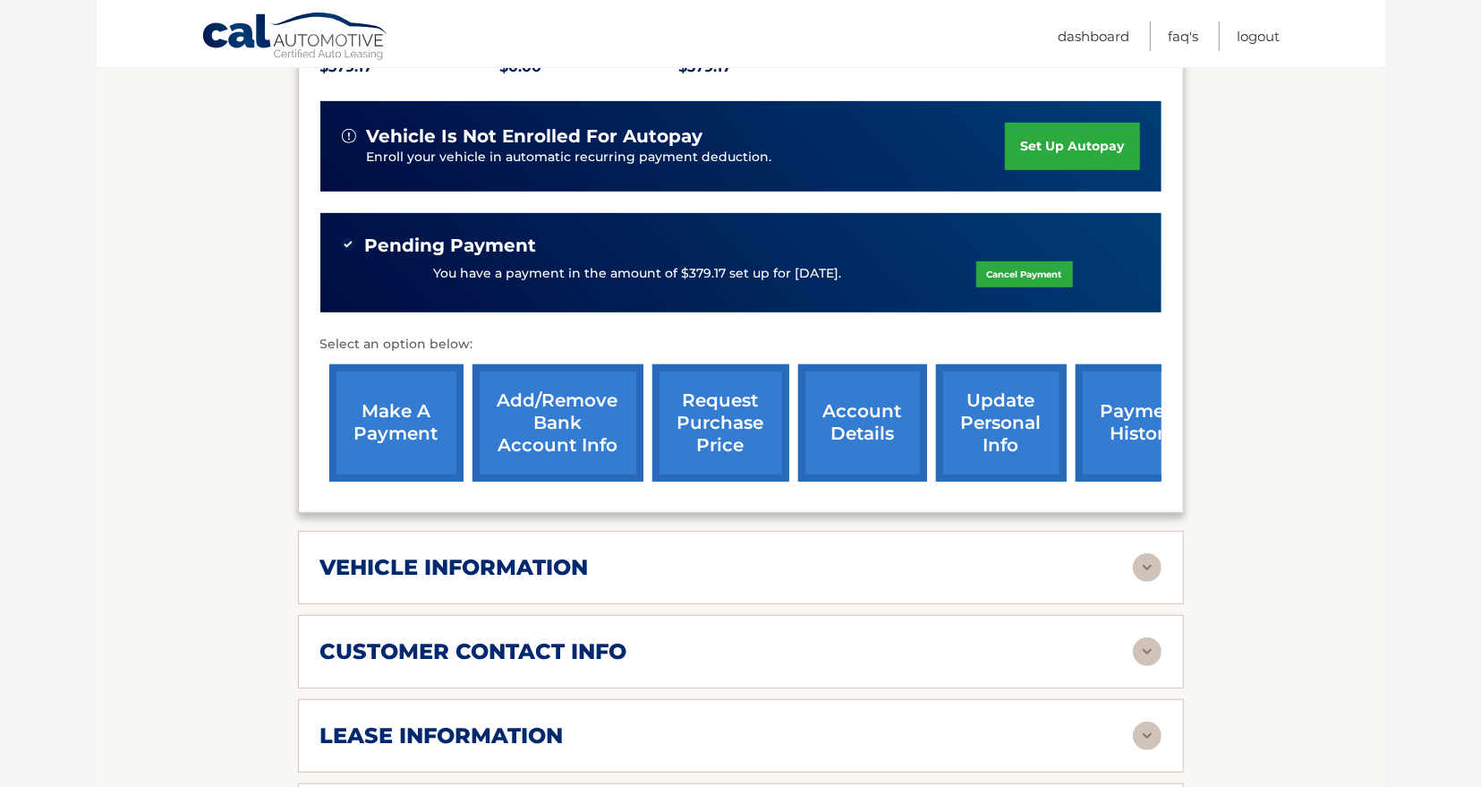
scroll to position [931, 0]
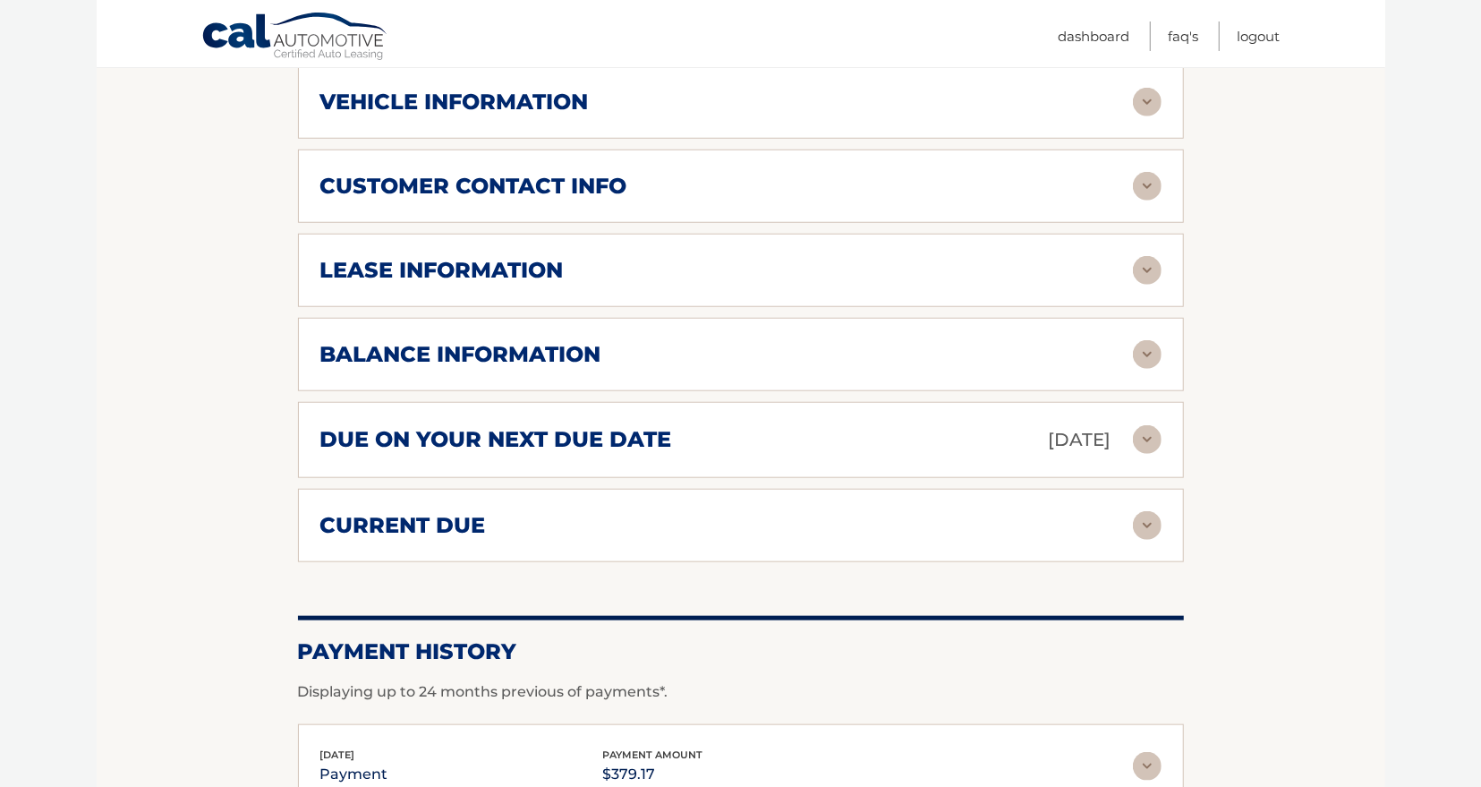
click at [1150, 196] on img at bounding box center [1147, 186] width 29 height 29
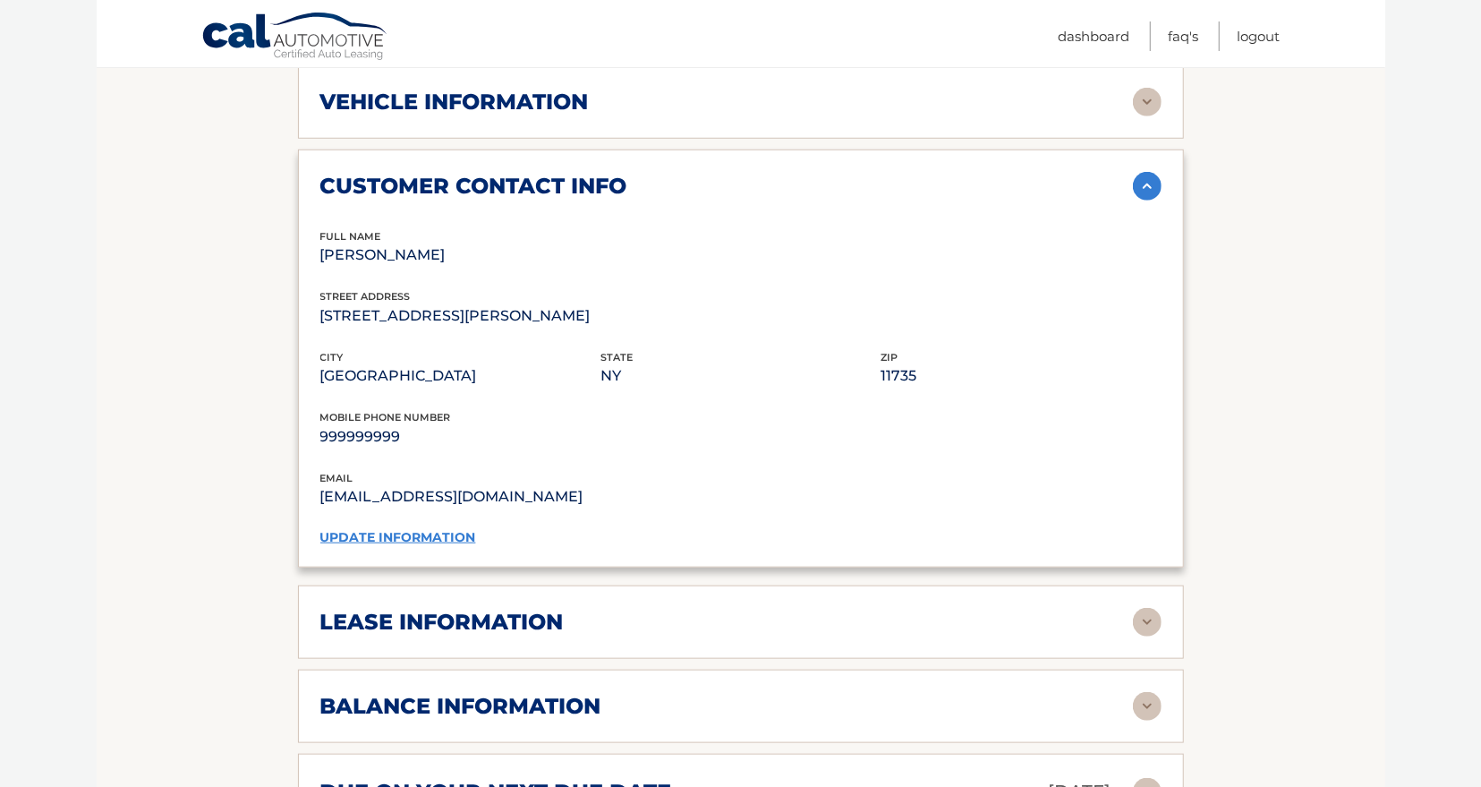
click at [398, 545] on link "update information" at bounding box center [398, 537] width 156 height 16
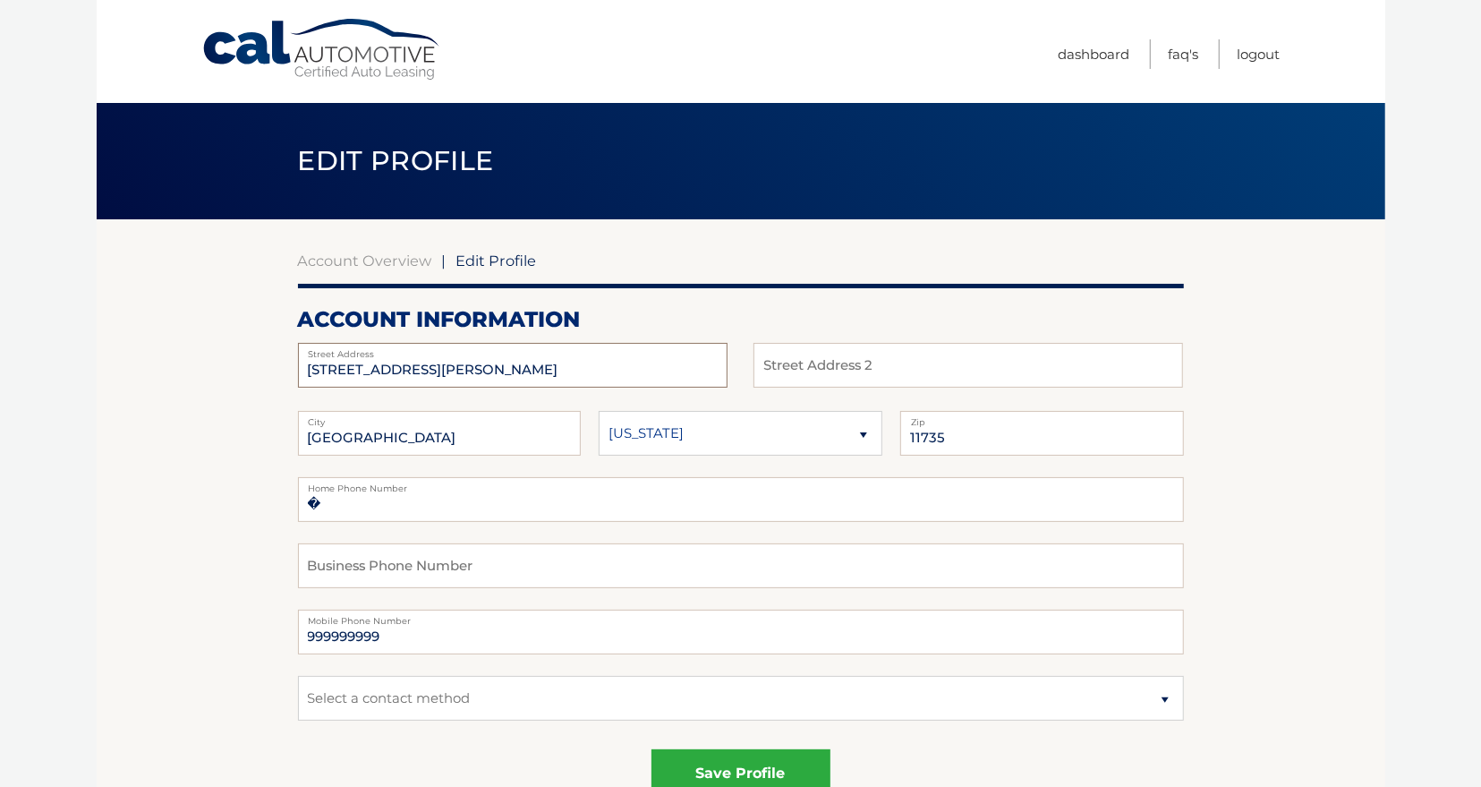
drag, startPoint x: 420, startPoint y: 359, endPoint x: 305, endPoint y: 365, distance: 114.7
click at [305, 365] on input "107 E ZORANNE DR" at bounding box center [513, 365] width 430 height 45
click at [493, 263] on span "Edit Profile" at bounding box center [496, 260] width 81 height 18
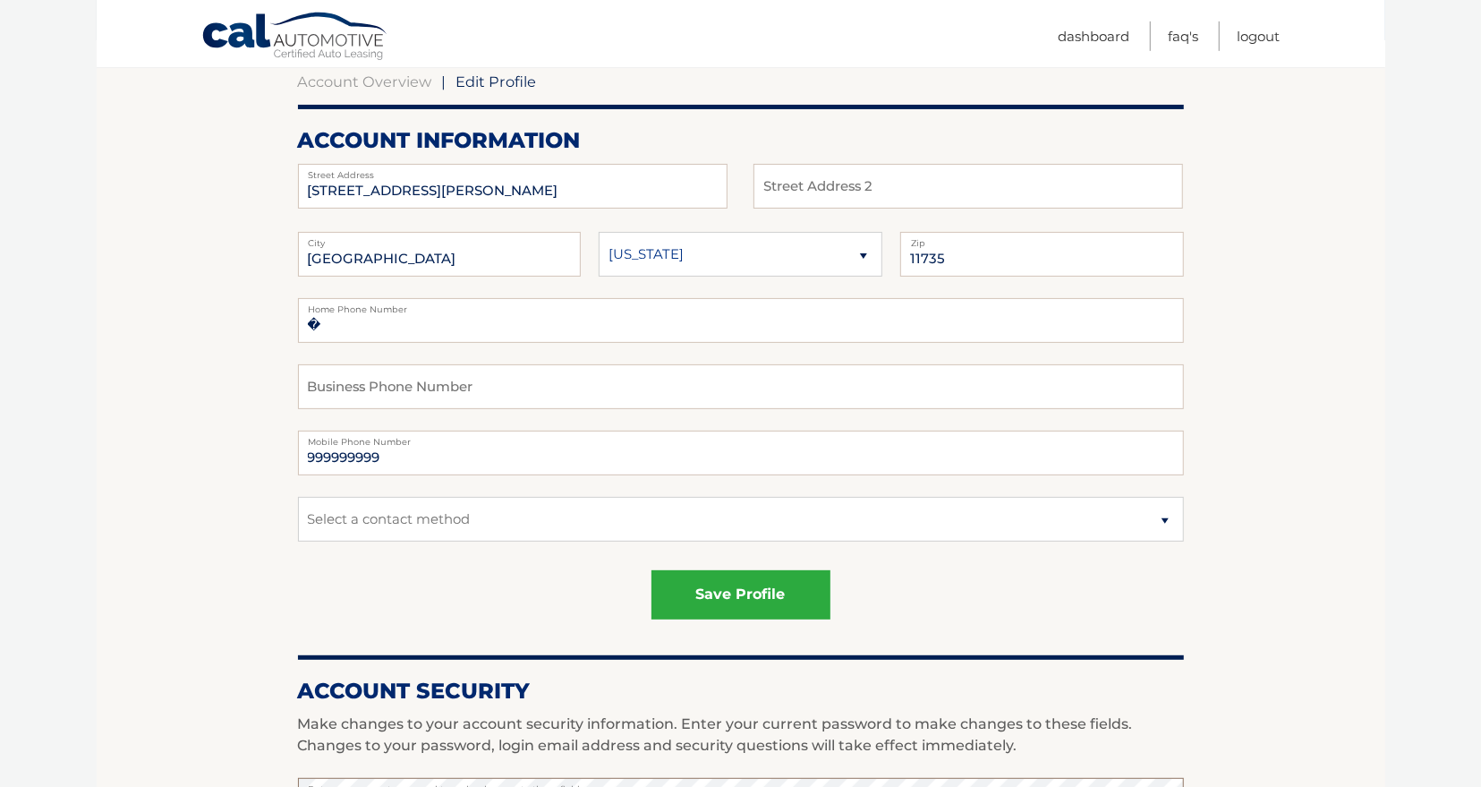
scroll to position [93, 0]
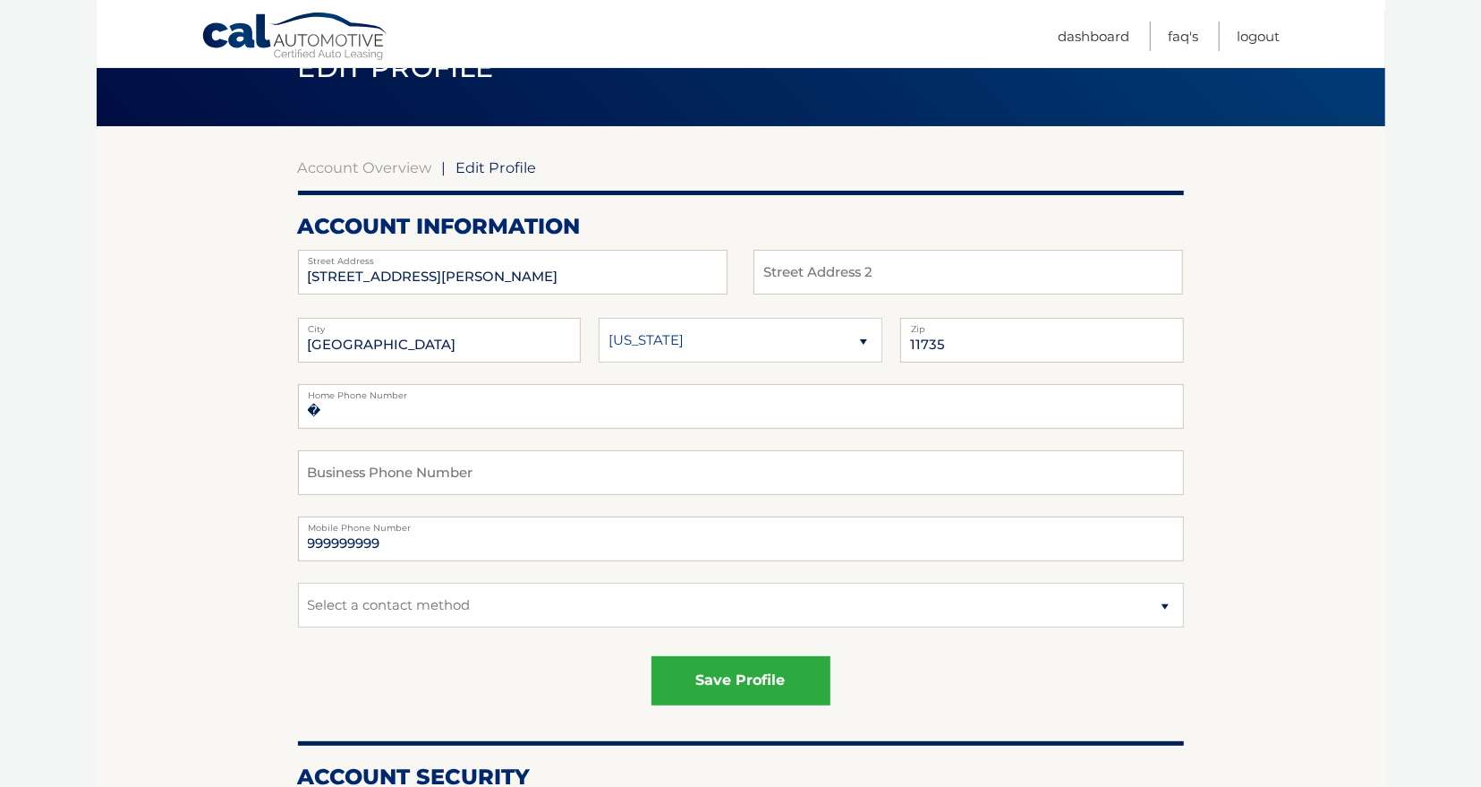
click at [490, 164] on span "Edit Profile" at bounding box center [496, 167] width 81 height 18
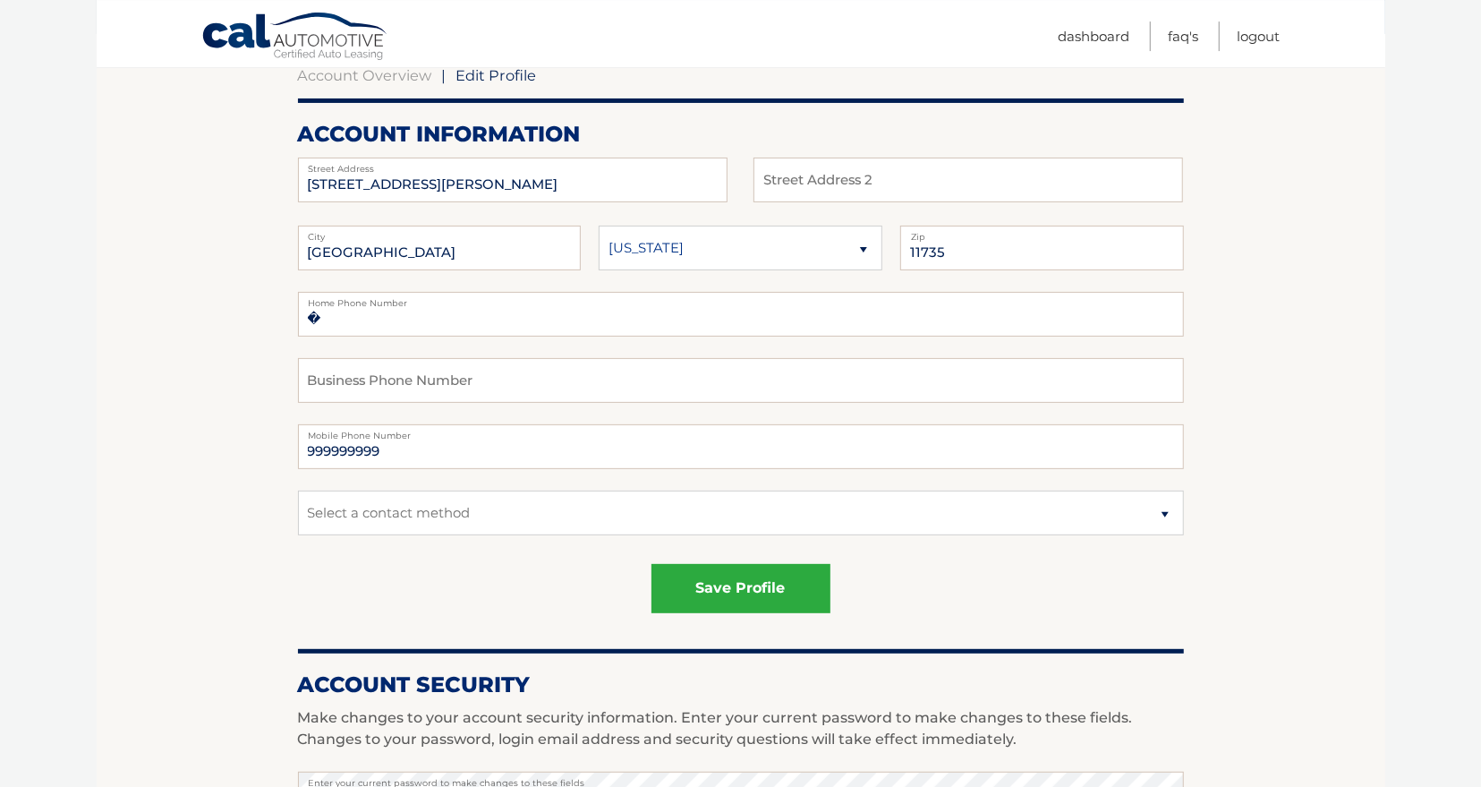
scroll to position [186, 0]
click at [434, 181] on input "107 E ZORANNE DR" at bounding box center [513, 179] width 430 height 45
click at [443, 183] on input "107 E ZORANNE DR" at bounding box center [513, 179] width 430 height 45
type input "1"
type input "40 Autumn Drive"
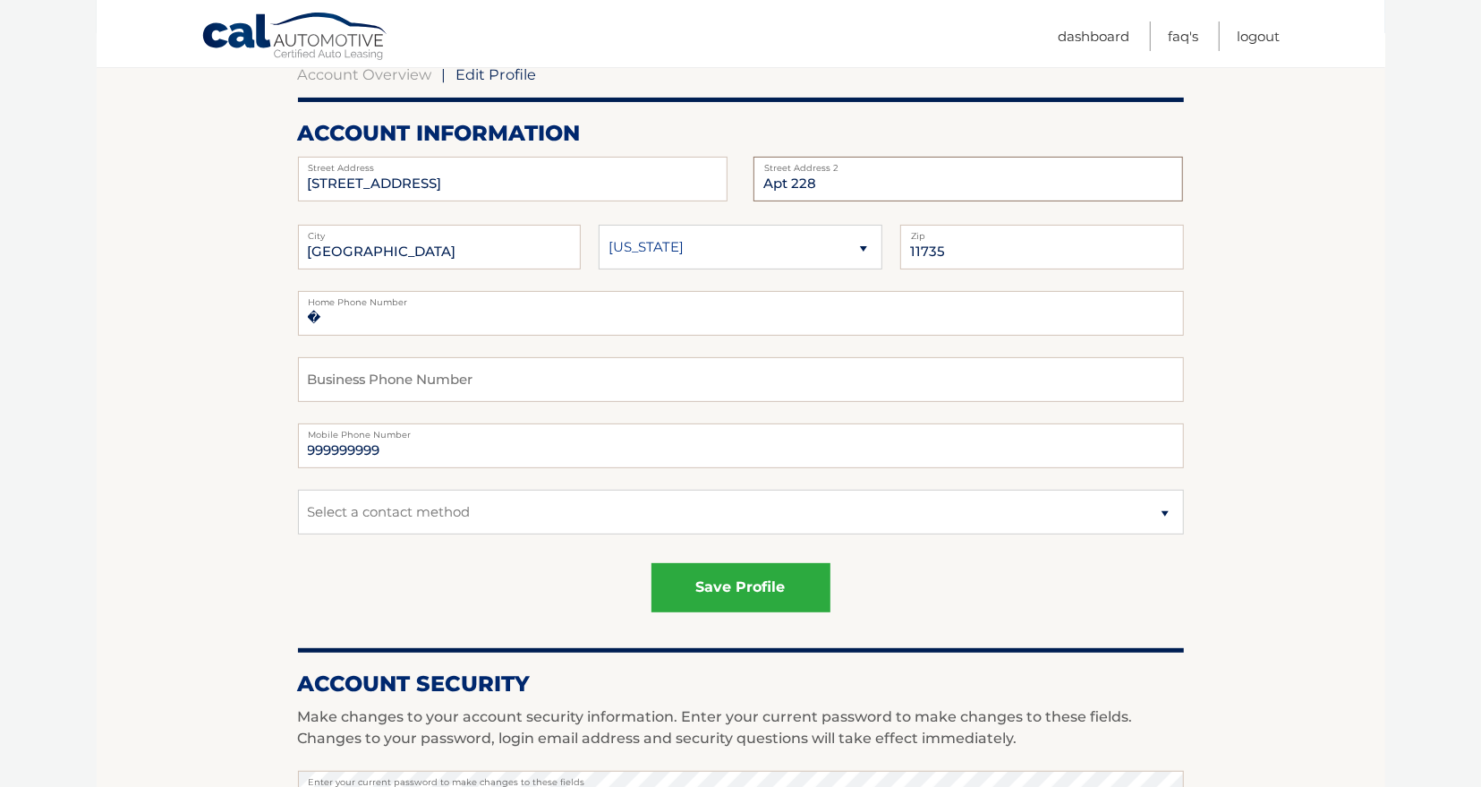
type input "Apt 228"
type input "A"
type input "="
type input "Slingerlands"
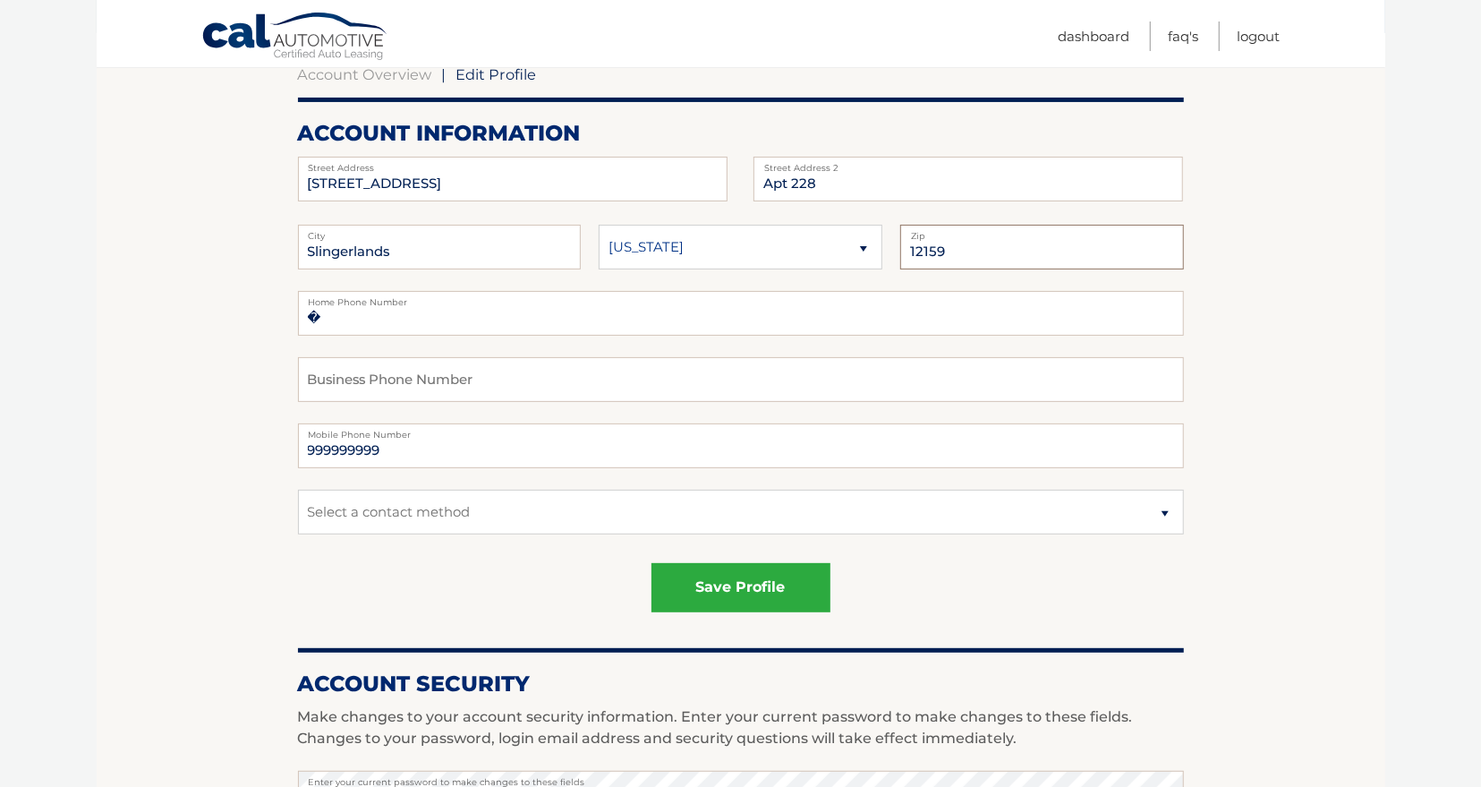
type input "12159"
click at [652, 563] on button "save profile" at bounding box center [741, 587] width 179 height 49
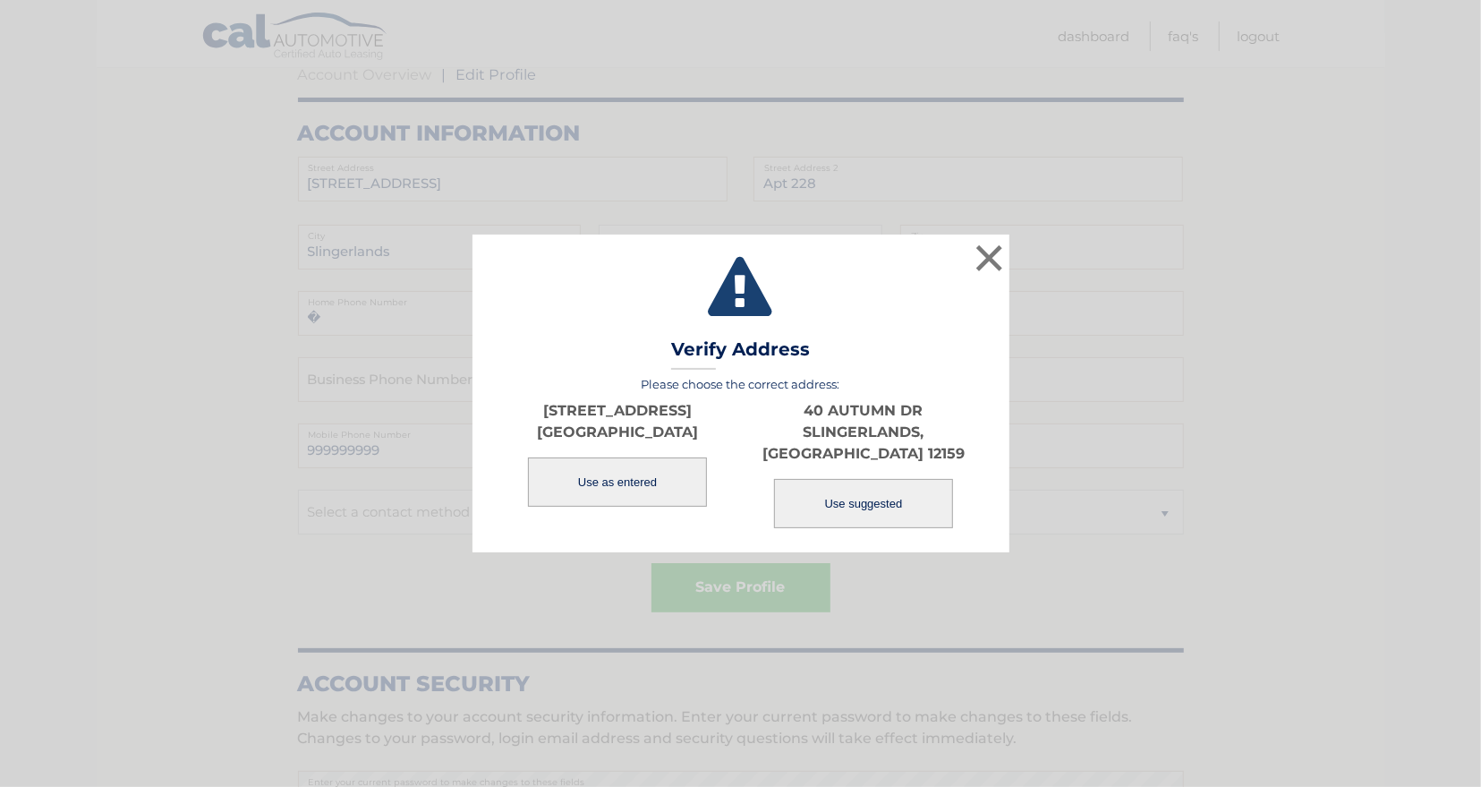
click at [852, 493] on button "Use suggested" at bounding box center [863, 503] width 179 height 49
type input "40 AUTUMN DR"
type input "SLINGERLANDS"
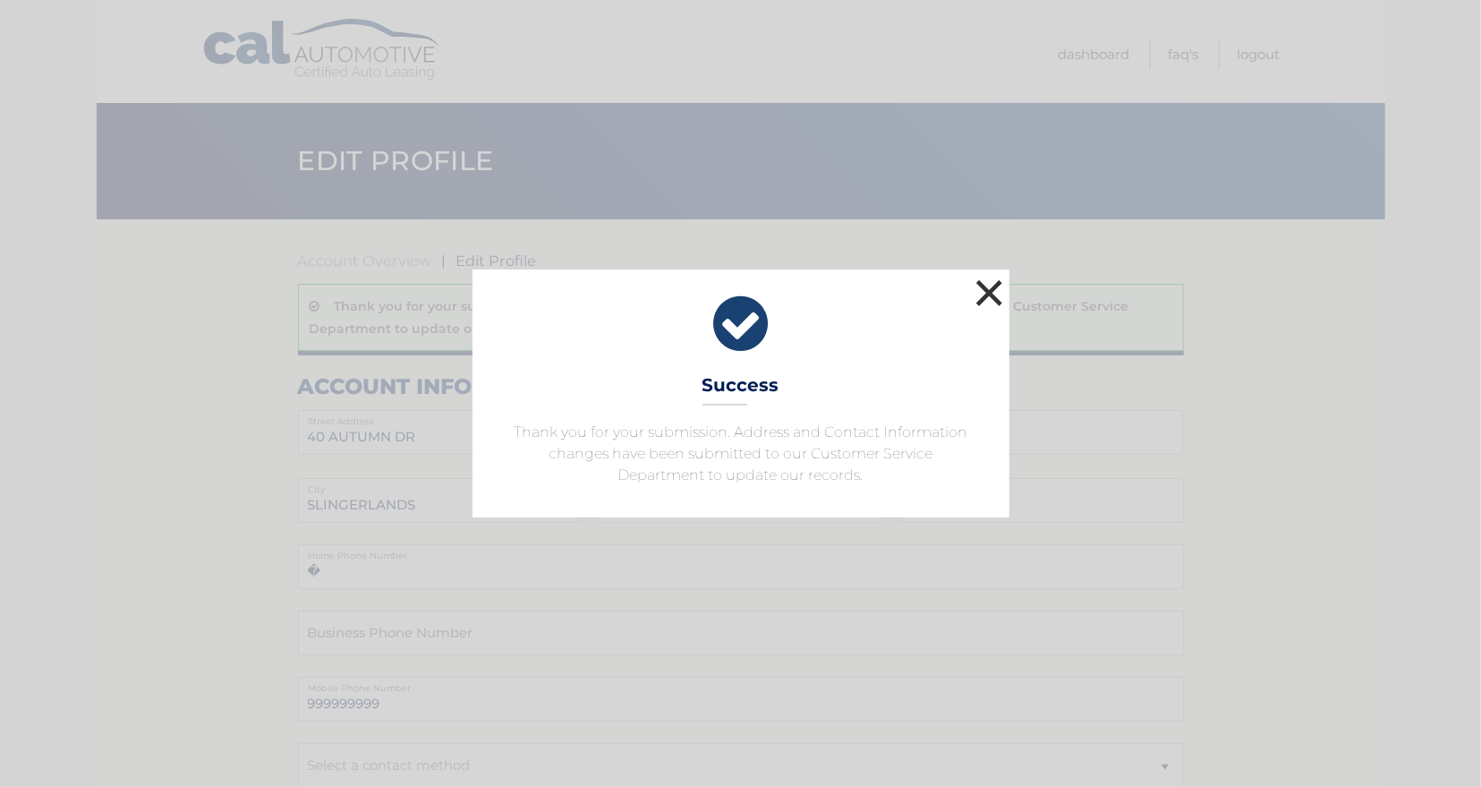
click at [993, 286] on button "×" at bounding box center [990, 293] width 36 height 36
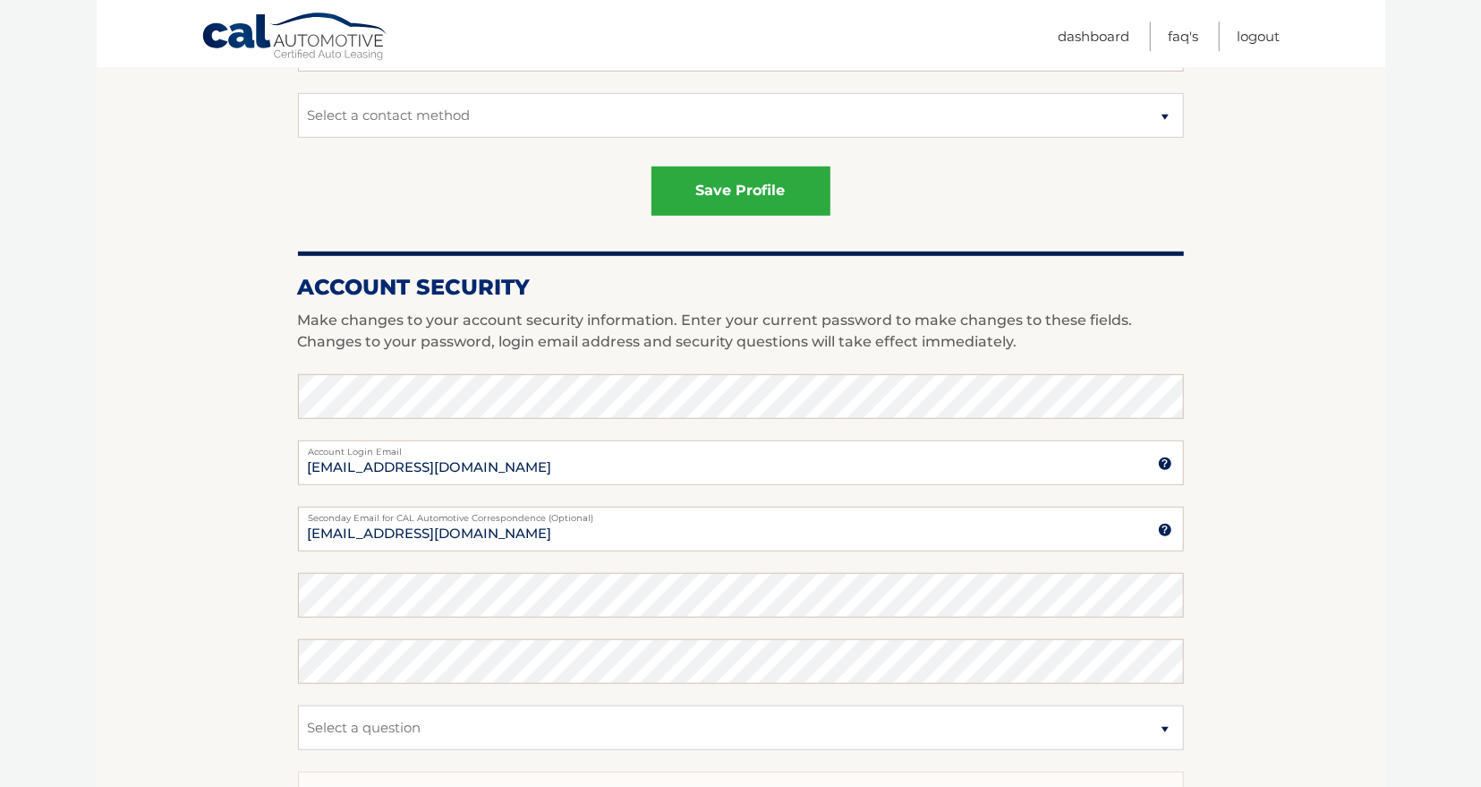
scroll to position [652, 0]
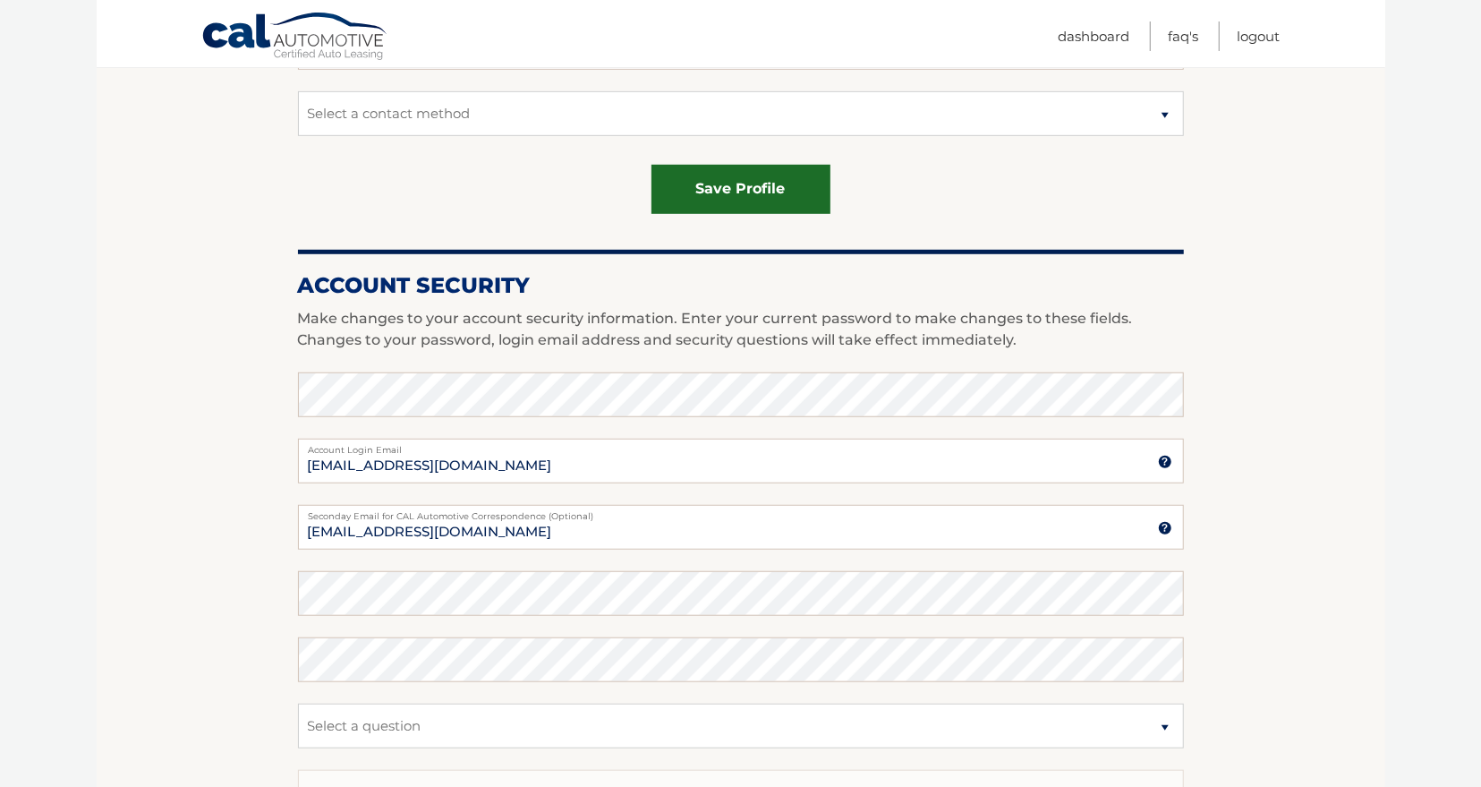
click at [727, 185] on button "save profile" at bounding box center [741, 189] width 179 height 49
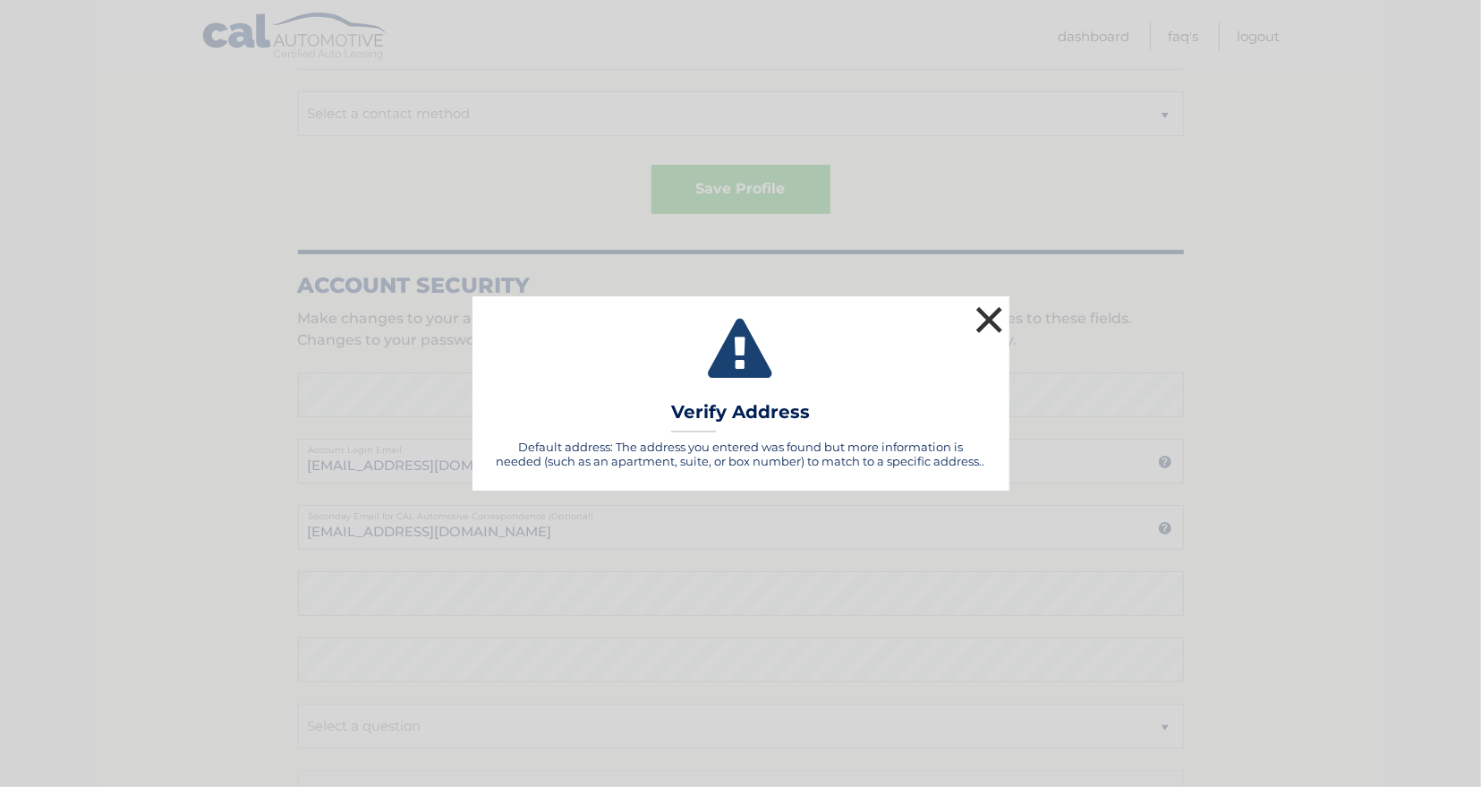
drag, startPoint x: 992, startPoint y: 312, endPoint x: 1241, endPoint y: 246, distance: 258.3
click at [993, 311] on button "×" at bounding box center [990, 320] width 36 height 36
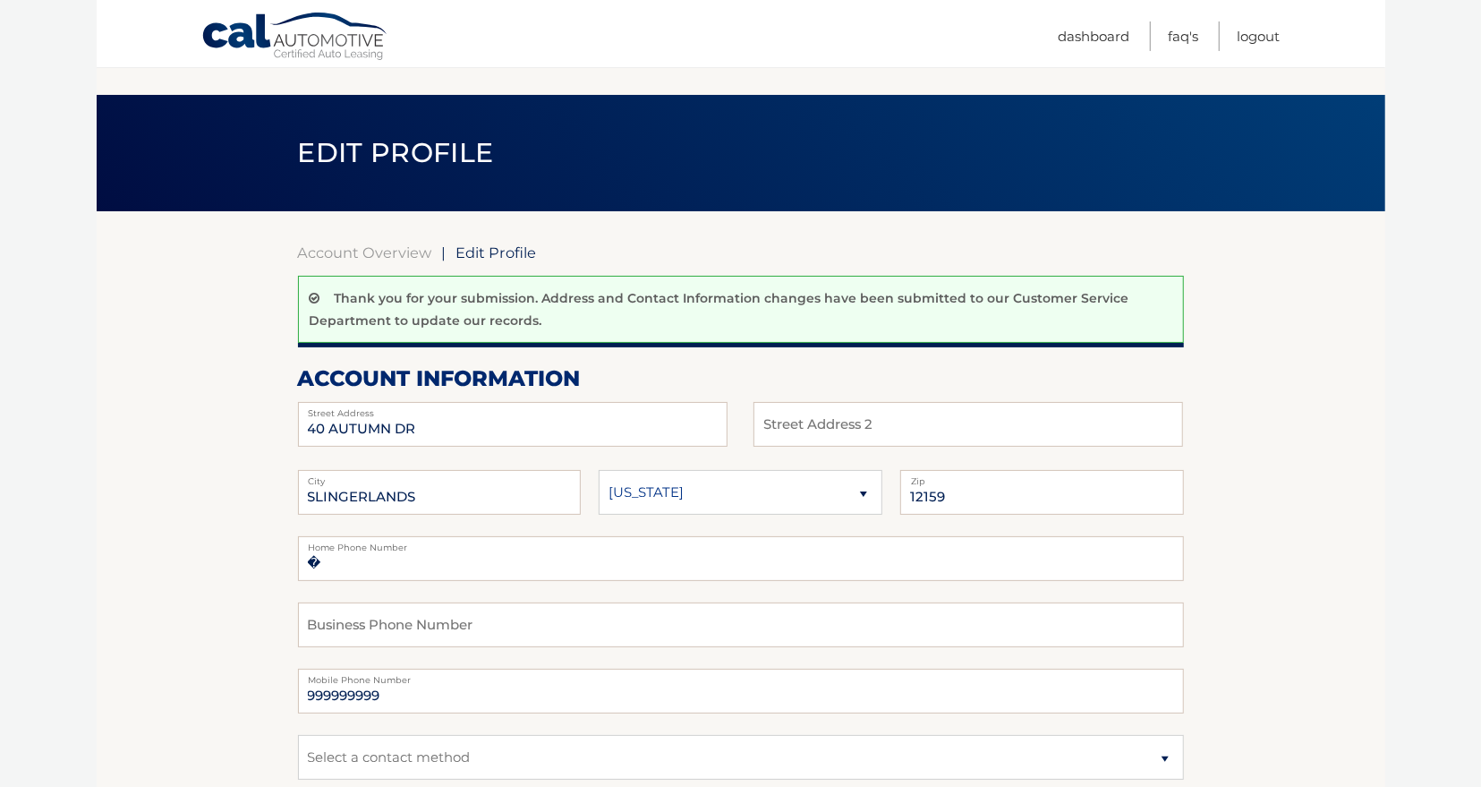
scroll to position [0, 0]
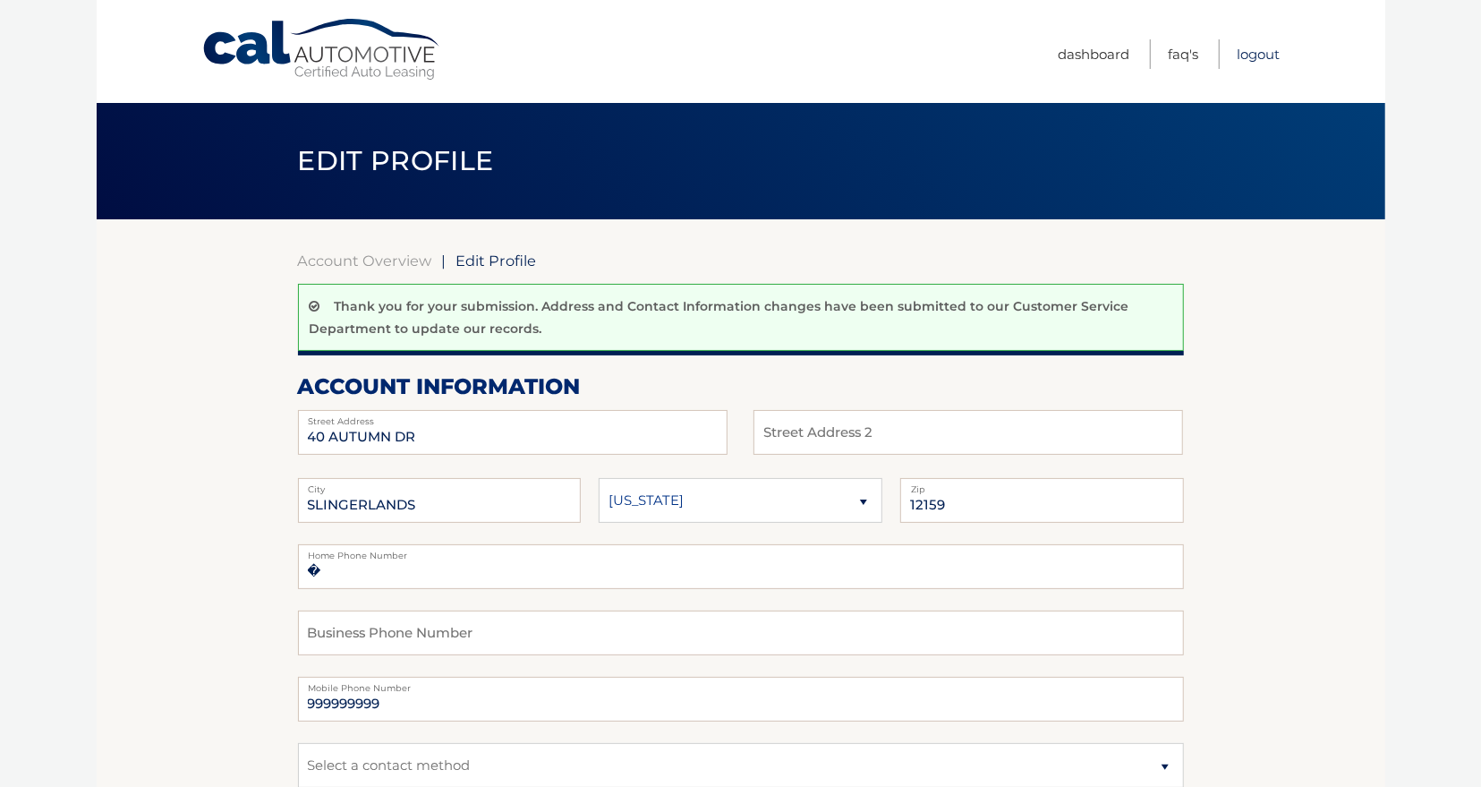
click at [1260, 48] on link "Logout" at bounding box center [1259, 54] width 43 height 30
